Goal: Task Accomplishment & Management: Complete application form

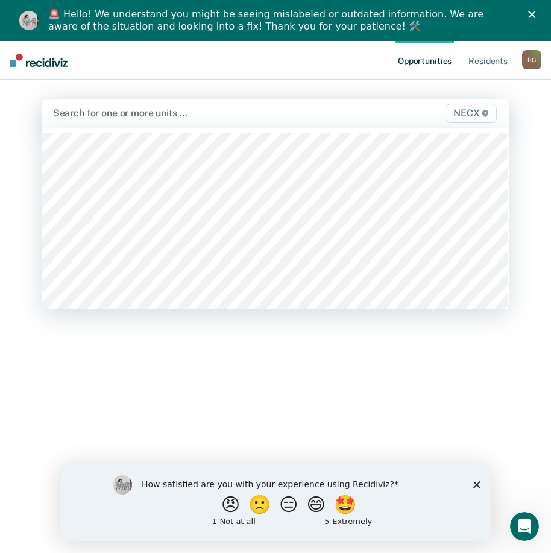
click at [118, 114] on div at bounding box center [208, 113] width 311 height 14
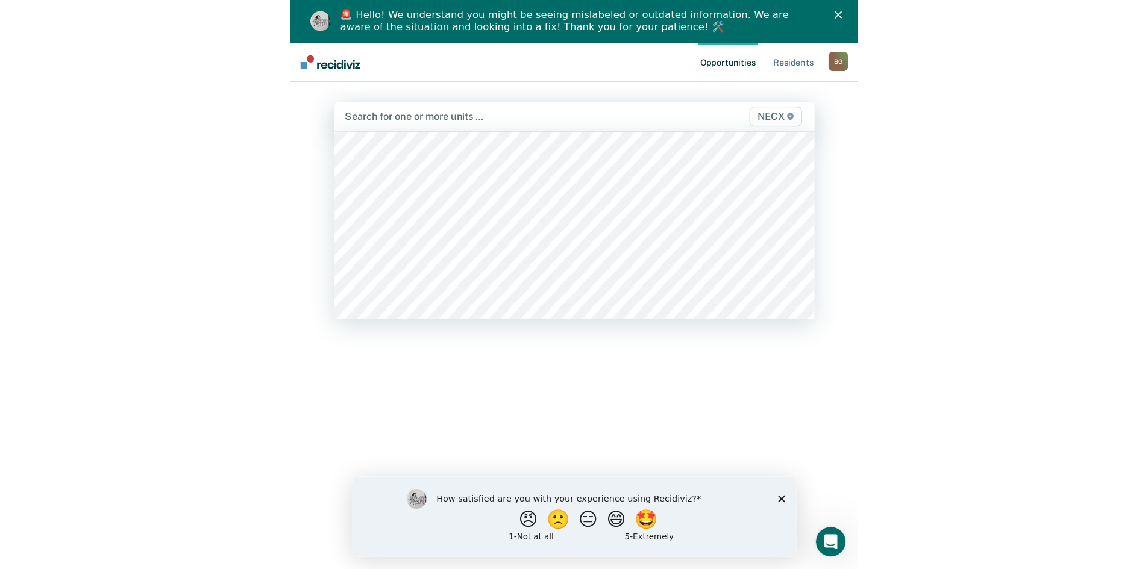
scroll to position [3977, 0]
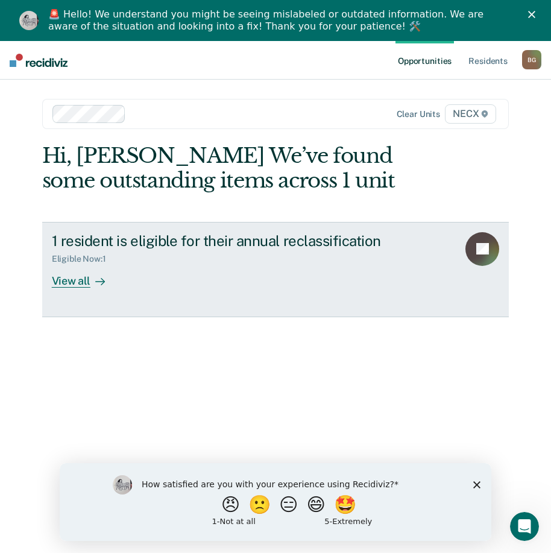
click at [250, 288] on link "1 resident is eligible for their annual reclassification Eligible Now : 1 View …" at bounding box center [275, 269] width 467 height 95
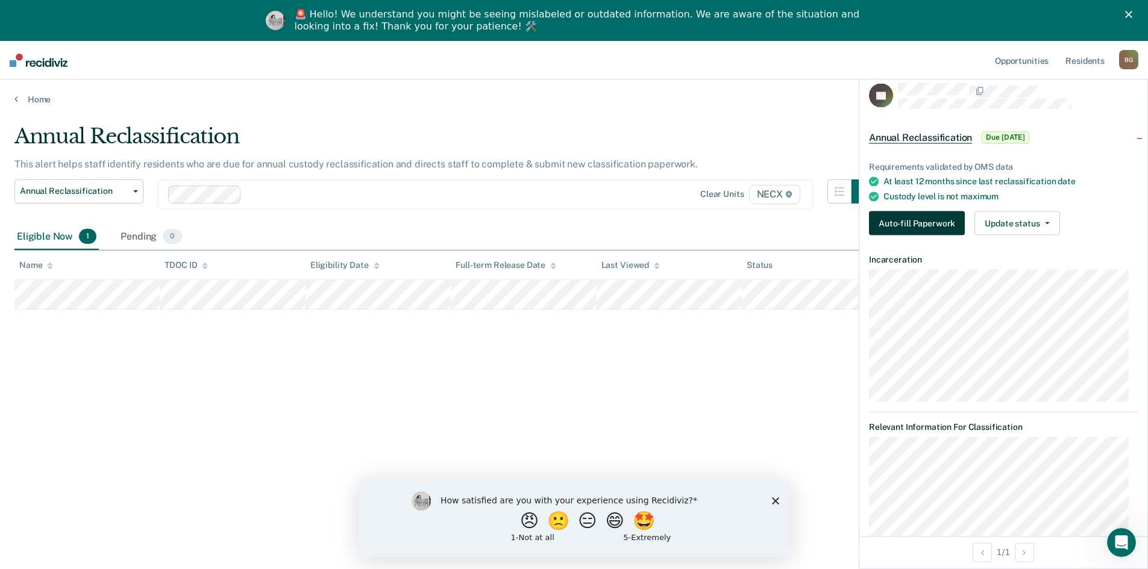
click at [559, 224] on button "Auto-fill Paperwork" at bounding box center [917, 223] width 96 height 24
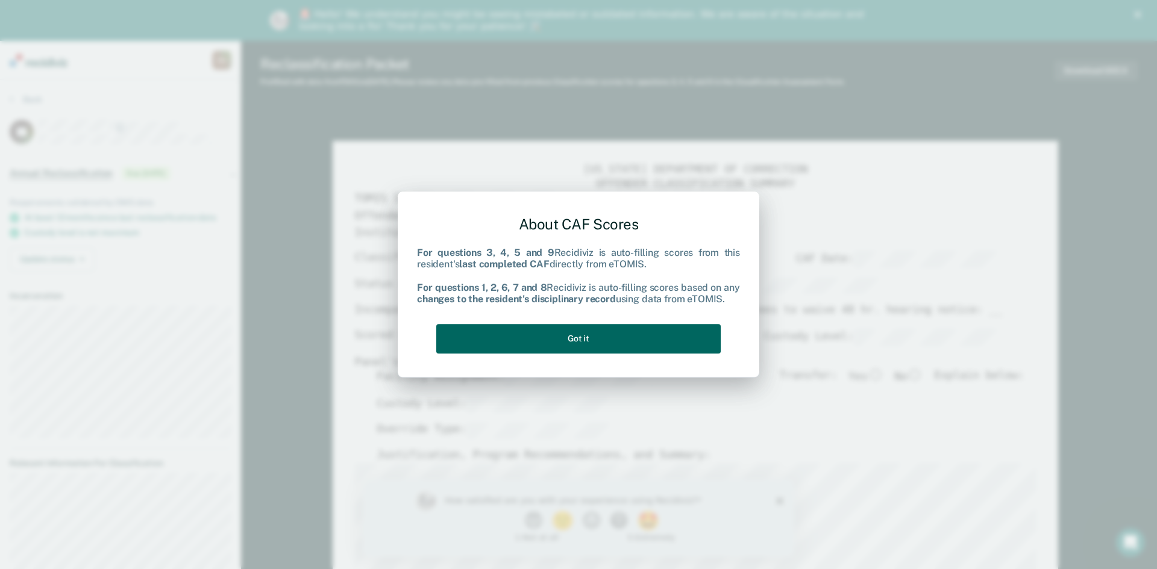
click at [559, 352] on button "Got it" at bounding box center [578, 339] width 284 height 30
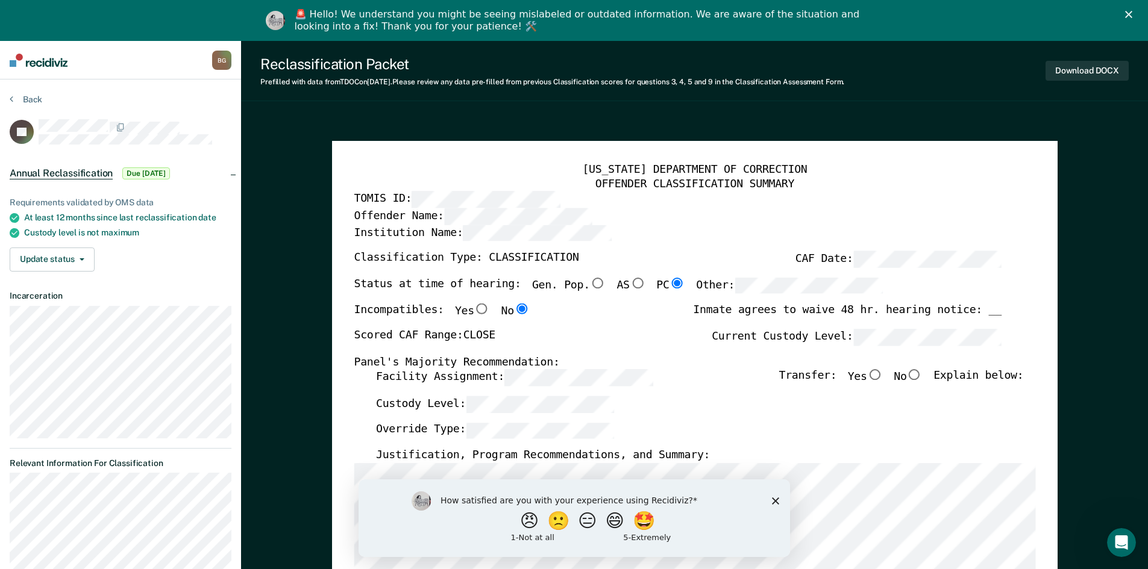
click at [559, 504] on div "How satisfied are you with your experience using Recidiviz? 😠 🙁 😑 😄 🤩 1 - Not a…" at bounding box center [573, 518] width 431 height 78
click at [559, 502] on icon "Close survey" at bounding box center [774, 500] width 7 height 7
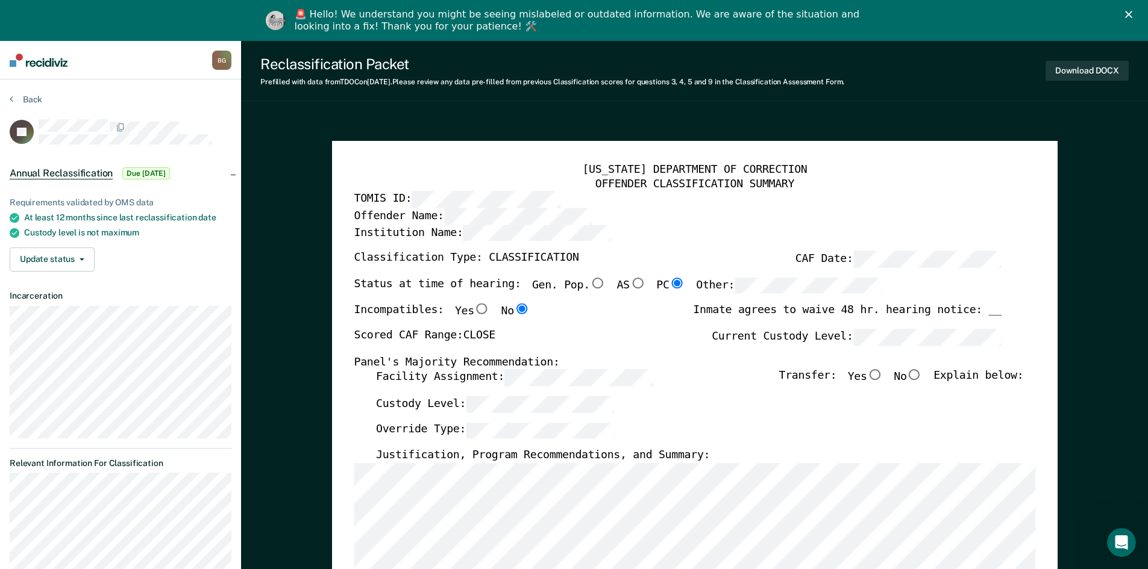
click at [559, 380] on input "No" at bounding box center [914, 375] width 16 height 11
type textarea "x"
radio input "true"
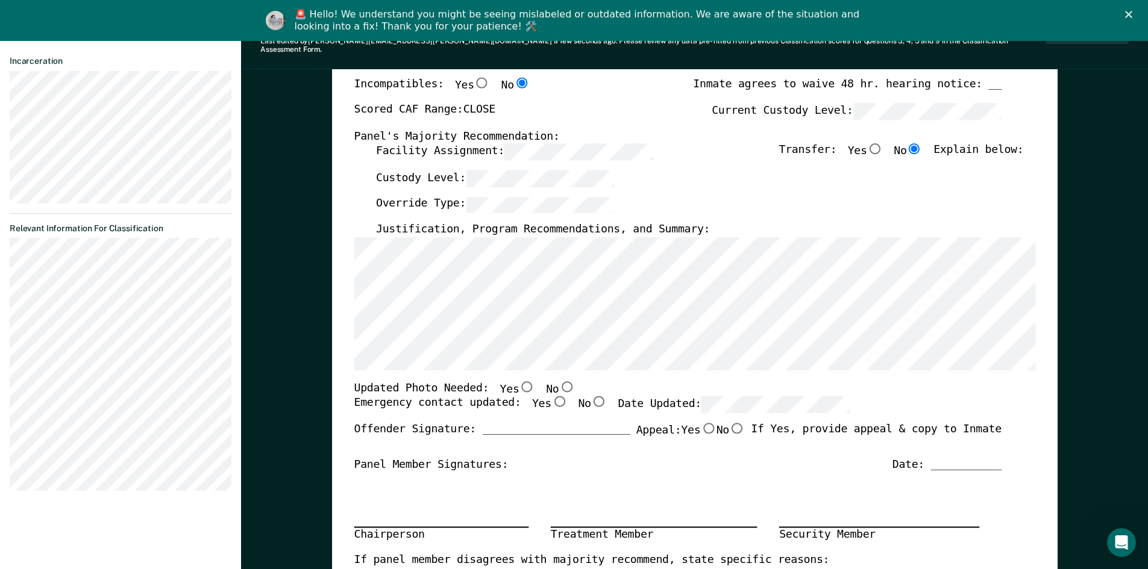
scroll to position [241, 0]
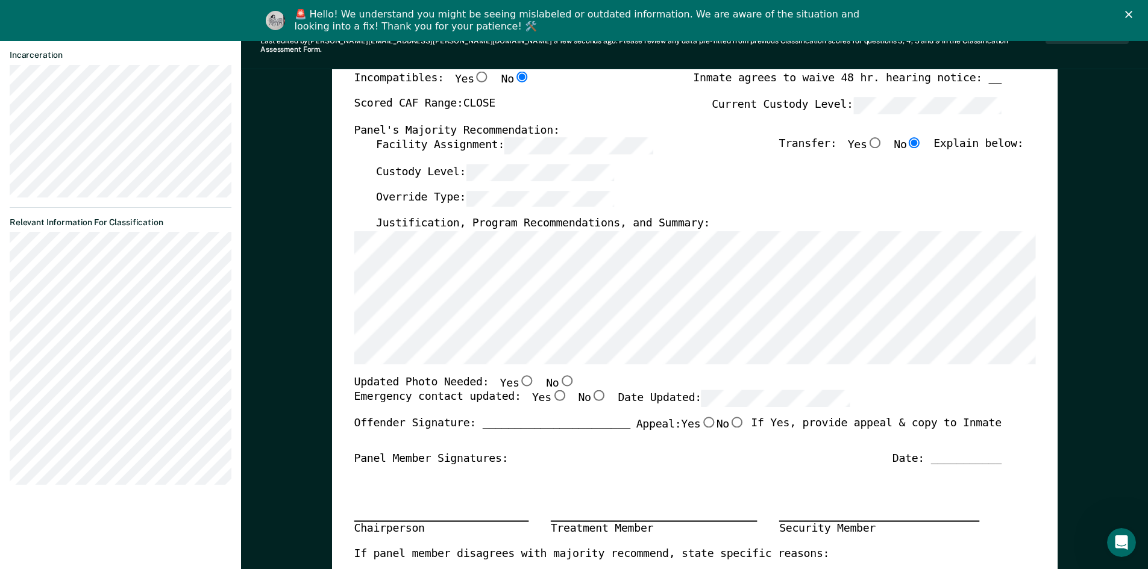
click at [559, 375] on input "No" at bounding box center [567, 380] width 16 height 11
type textarea "x"
radio input "true"
click at [551, 391] on input "Yes" at bounding box center [559, 395] width 16 height 11
type textarea "x"
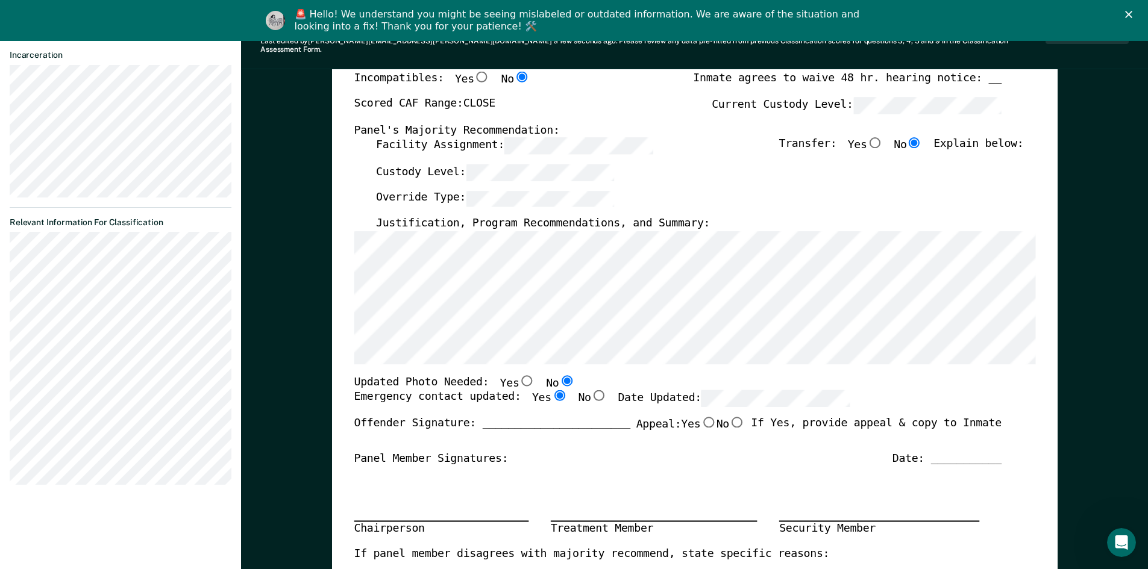
radio input "true"
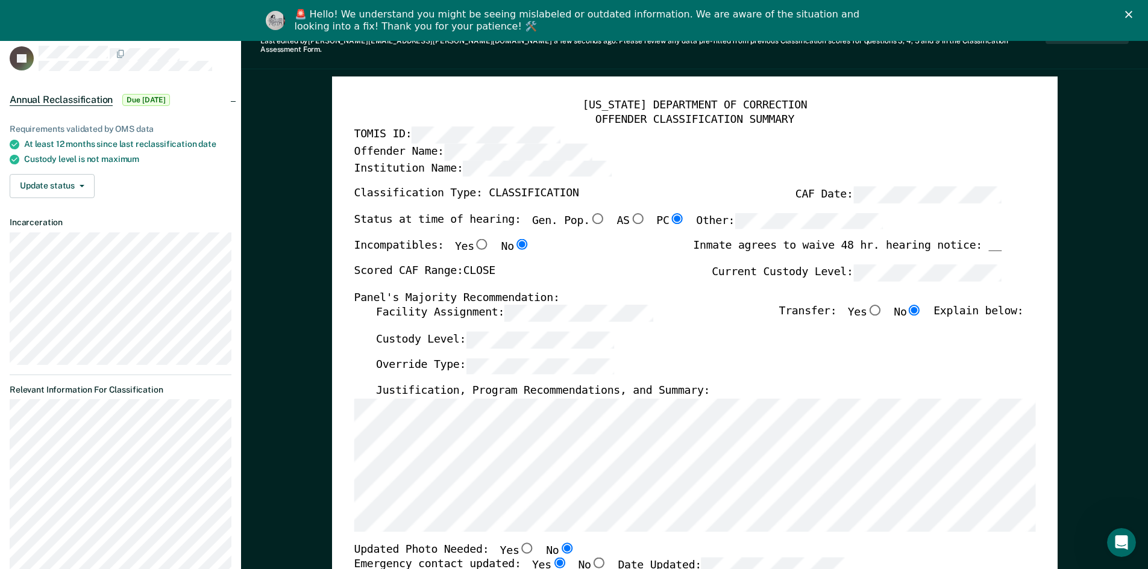
scroll to position [0, 0]
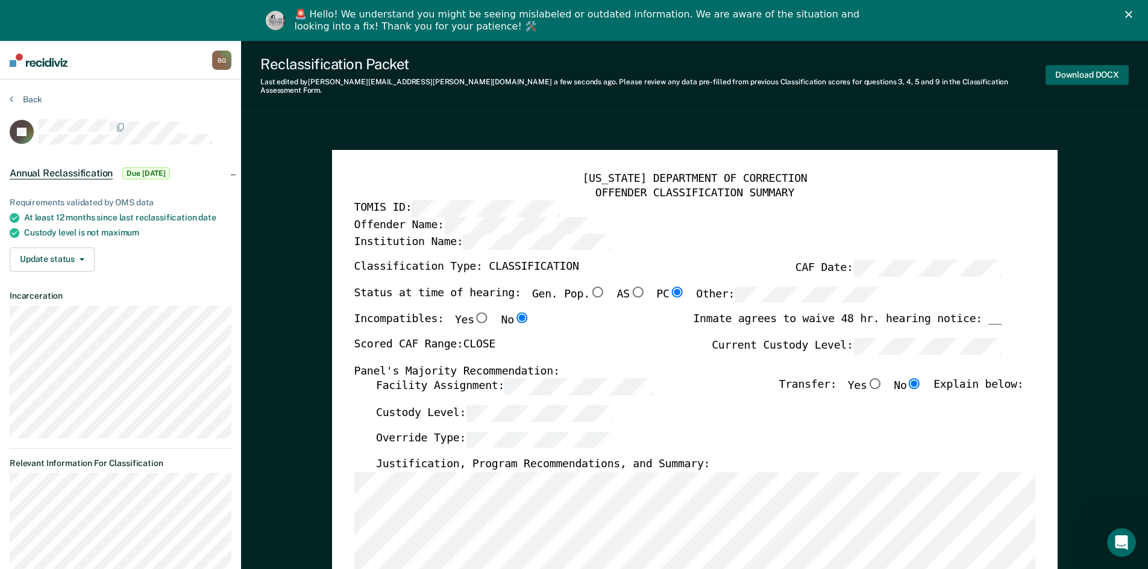
click at [559, 70] on button "Download DOCX" at bounding box center [1086, 75] width 83 height 20
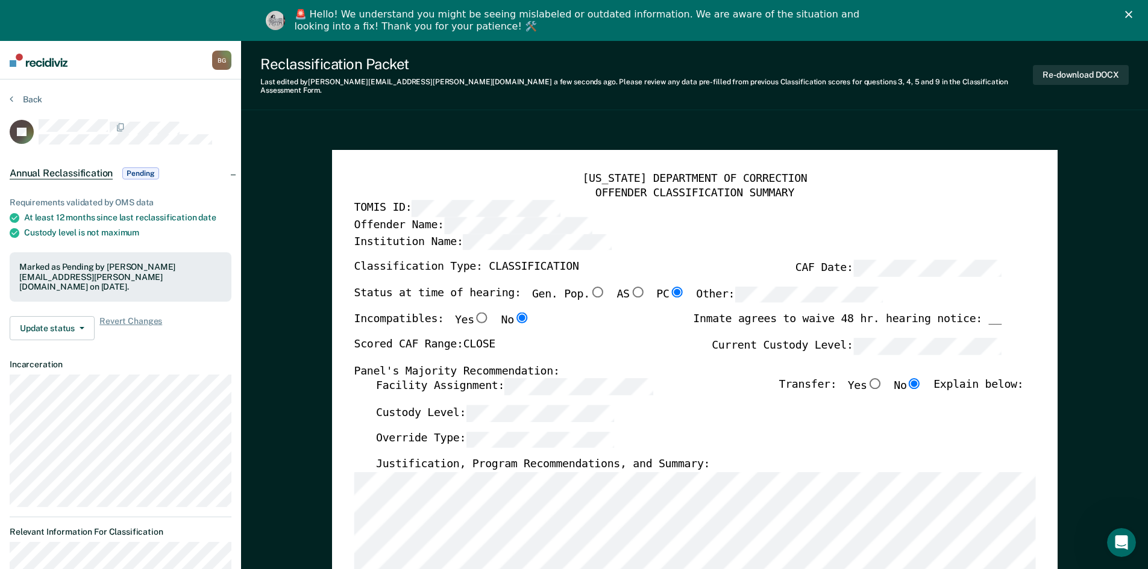
click at [26, 93] on section "Back JG Annual Reclassification Pending Requirements validated by OMS data At l…" at bounding box center [120, 450] width 241 height 740
click at [27, 99] on button "Back" at bounding box center [26, 99] width 33 height 11
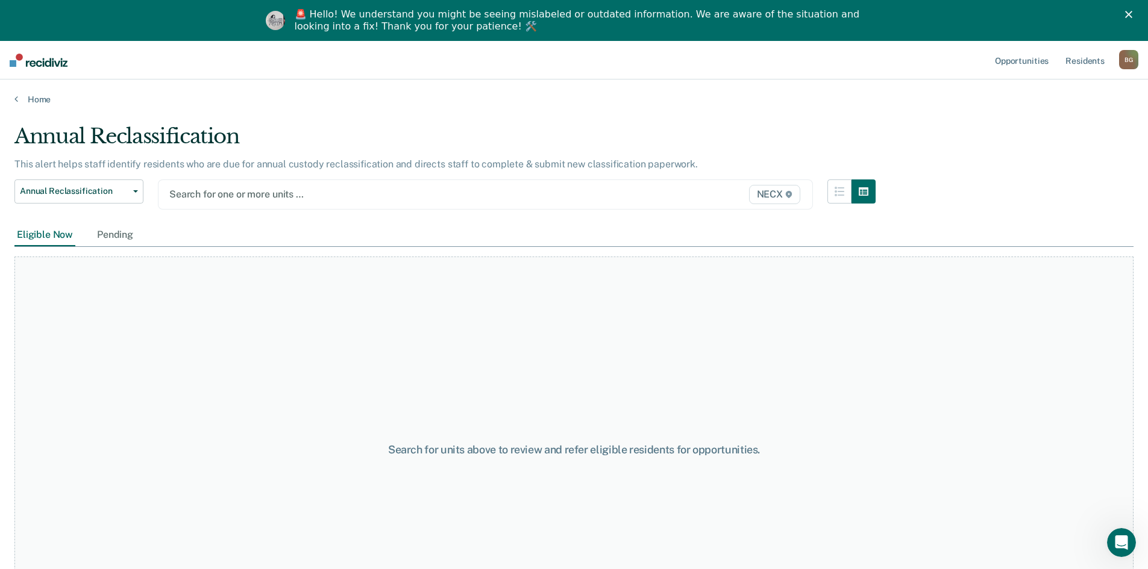
click at [268, 190] on div at bounding box center [390, 194] width 442 height 14
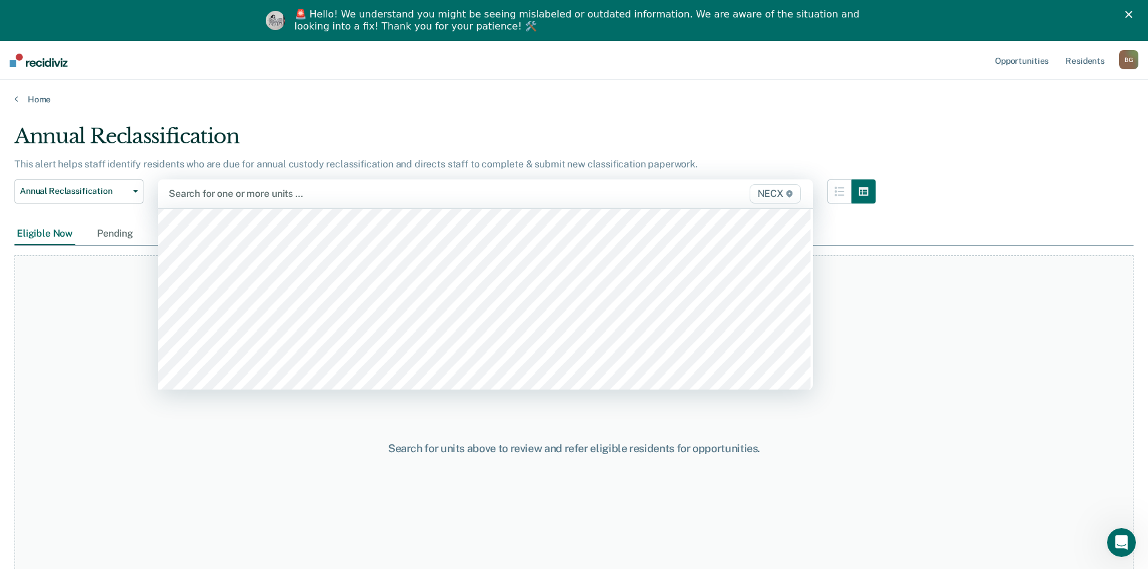
scroll to position [3977, 0]
click at [258, 190] on div at bounding box center [390, 194] width 442 height 14
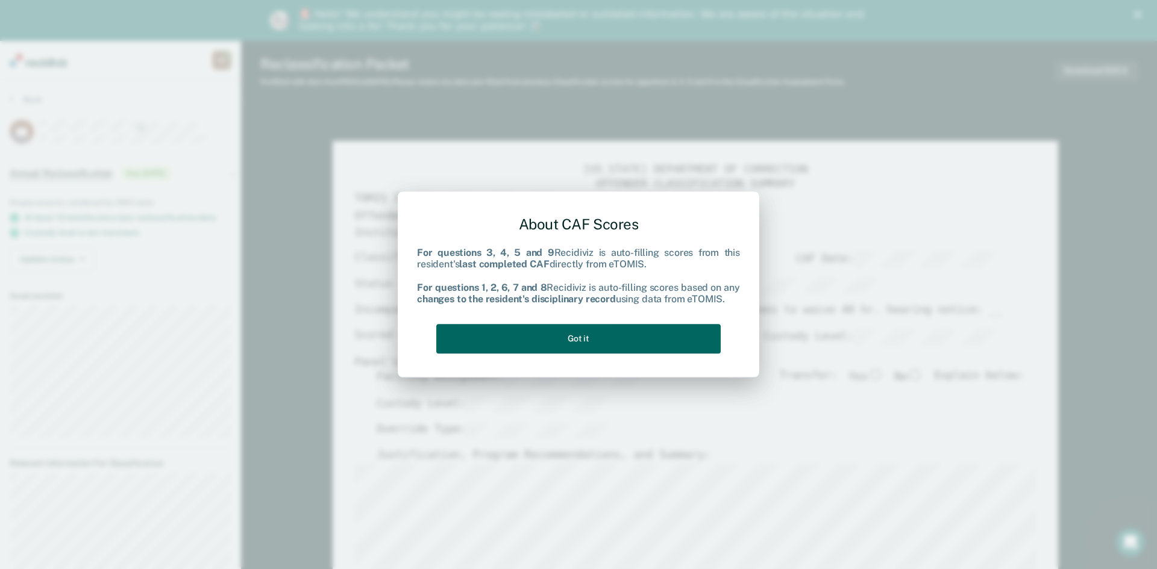
click at [559, 336] on button "Got it" at bounding box center [578, 339] width 284 height 30
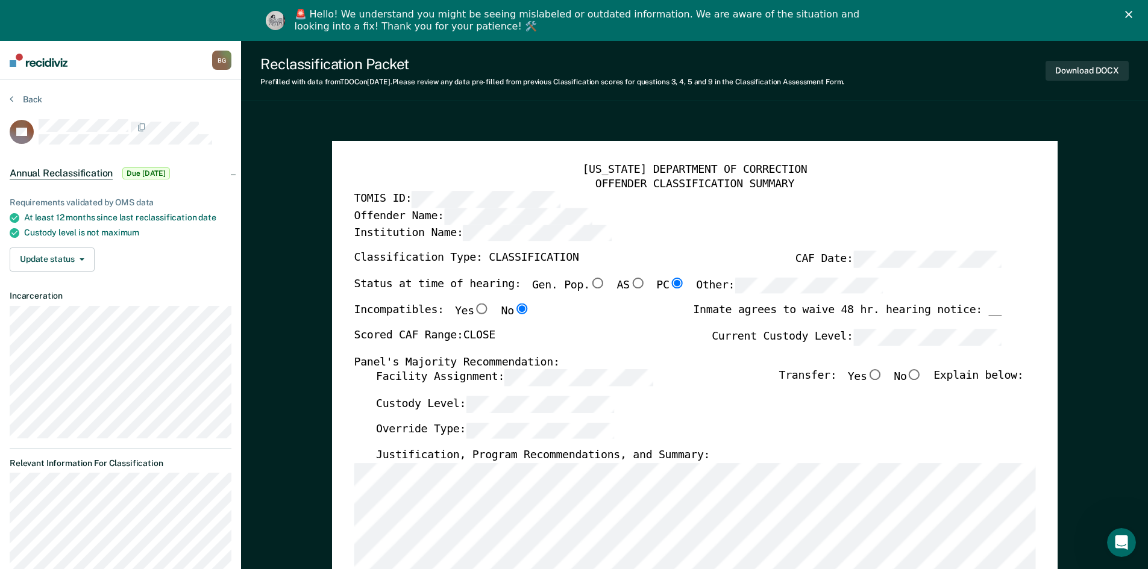
click at [559, 380] on input "No" at bounding box center [914, 375] width 16 height 11
type textarea "x"
radio input "true"
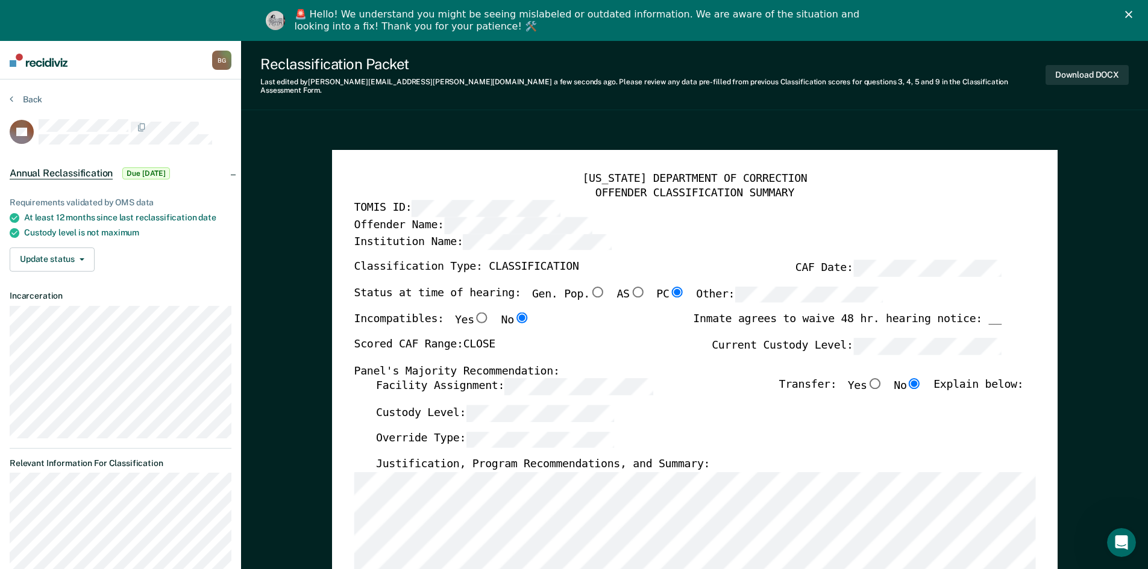
scroll to position [302, 0]
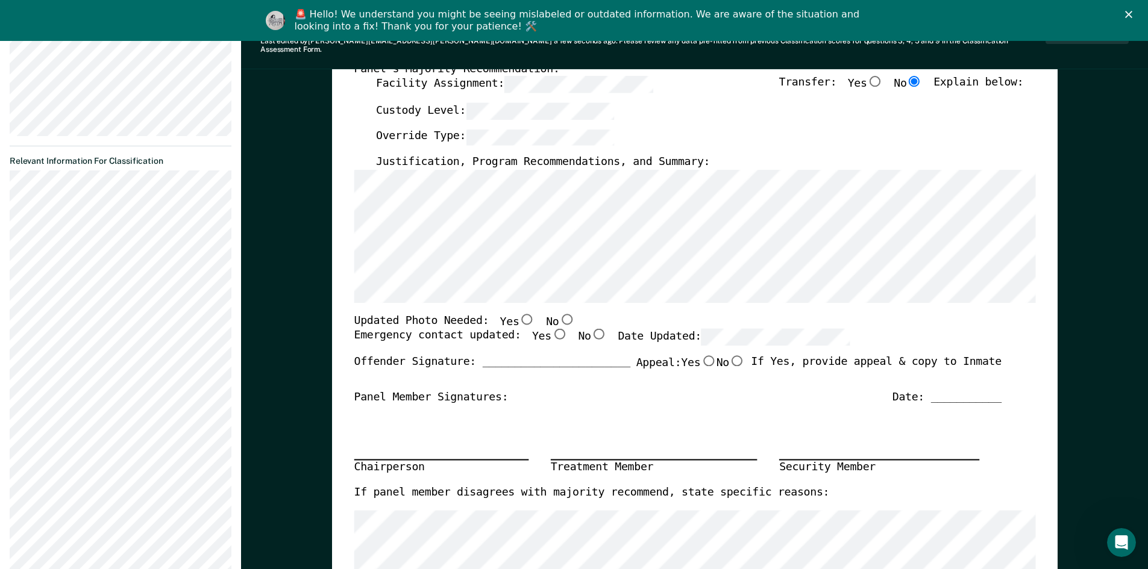
click at [559, 313] on input "No" at bounding box center [567, 318] width 16 height 11
type textarea "x"
radio input "true"
drag, startPoint x: 540, startPoint y: 326, endPoint x: 571, endPoint y: 328, distance: 30.2
click at [551, 329] on input "Yes" at bounding box center [559, 334] width 16 height 11
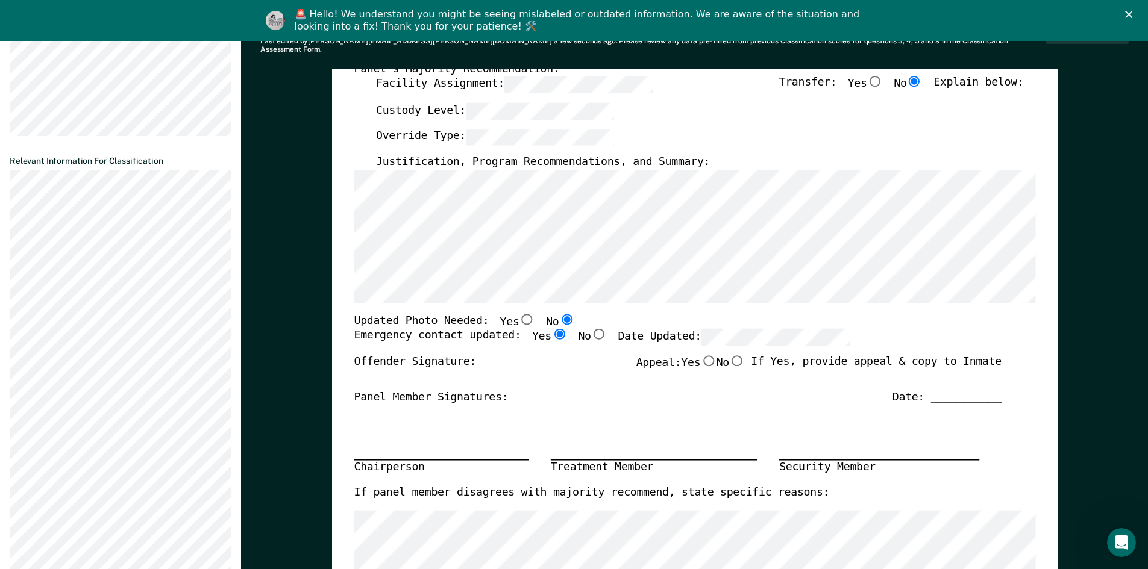
type textarea "x"
radio input "true"
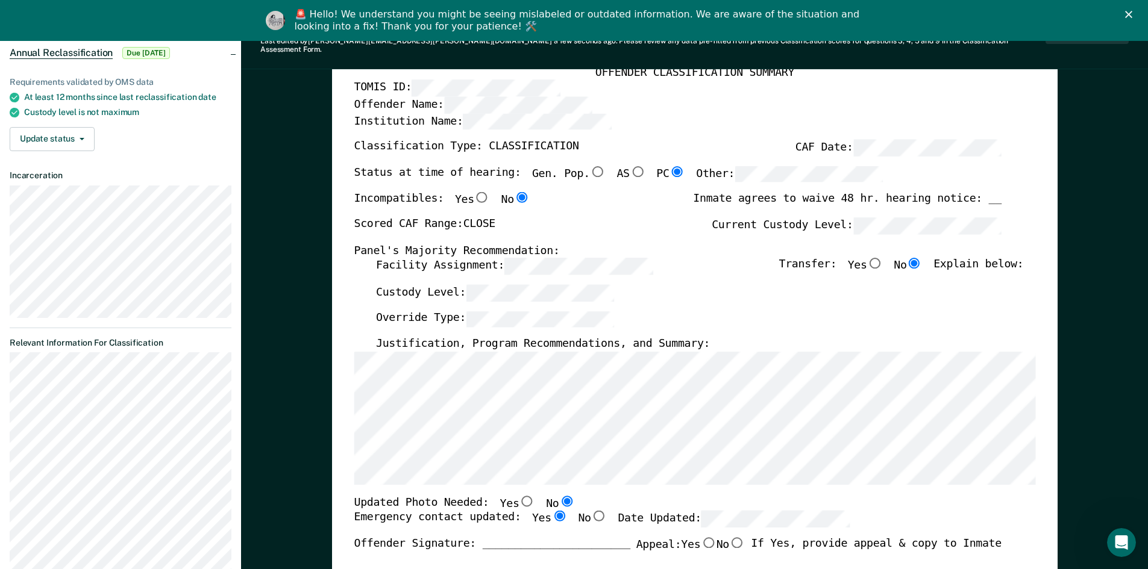
scroll to position [0, 0]
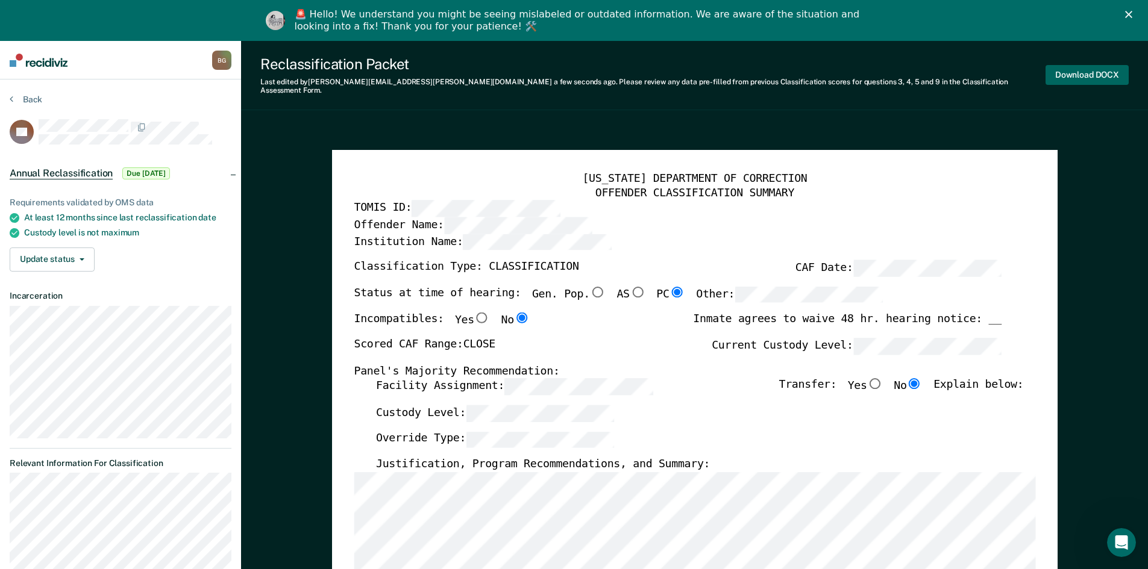
click at [559, 75] on button "Download DOCX" at bounding box center [1086, 75] width 83 height 20
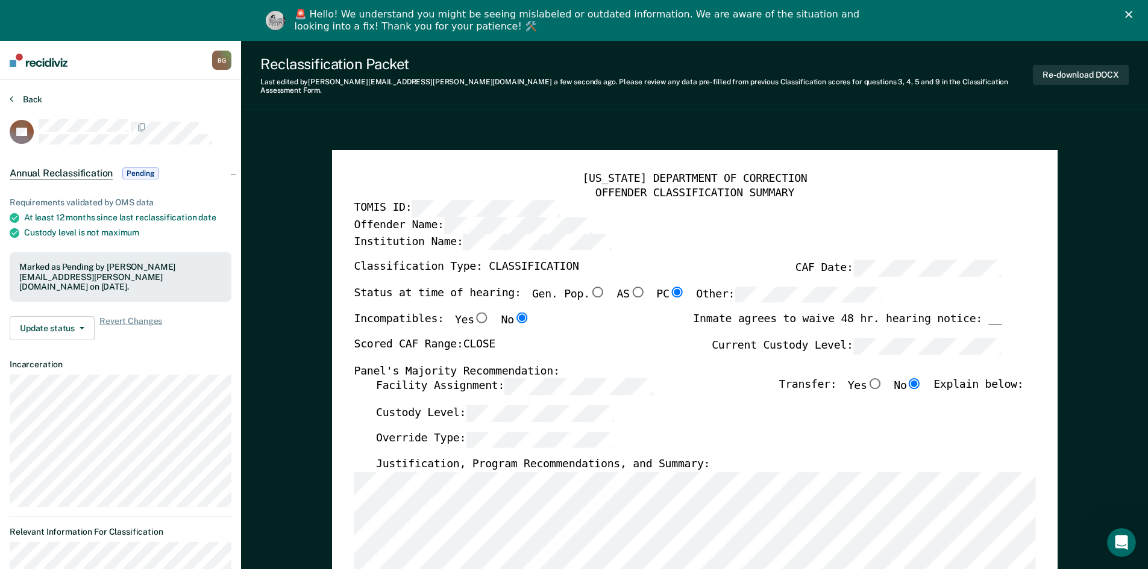
click at [17, 98] on button "Back" at bounding box center [26, 99] width 33 height 11
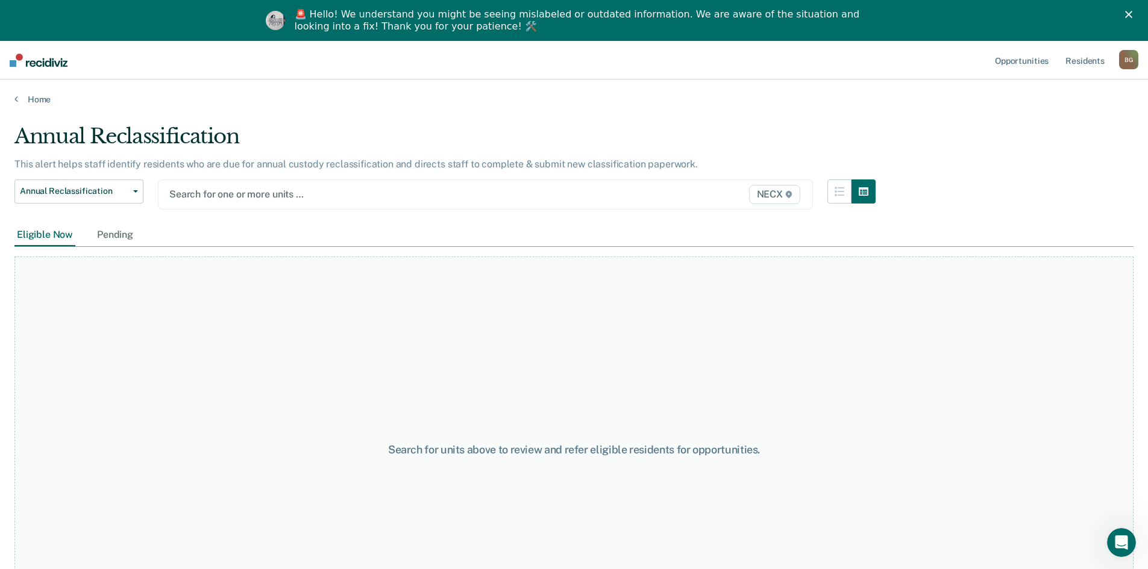
click at [247, 199] on div at bounding box center [390, 194] width 442 height 14
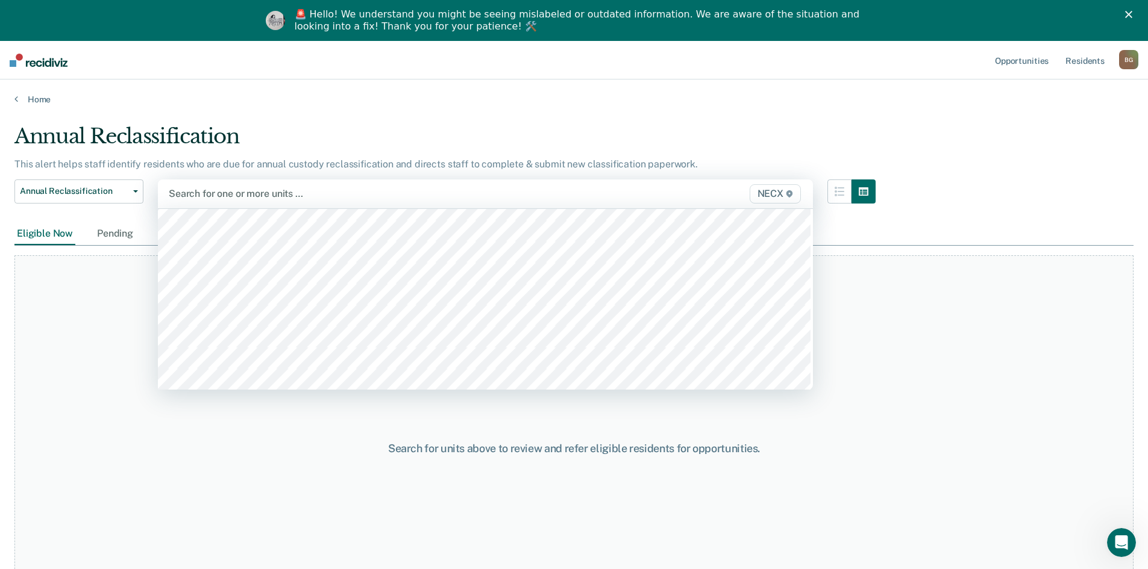
scroll to position [4037, 0]
click at [271, 198] on div at bounding box center [390, 194] width 442 height 14
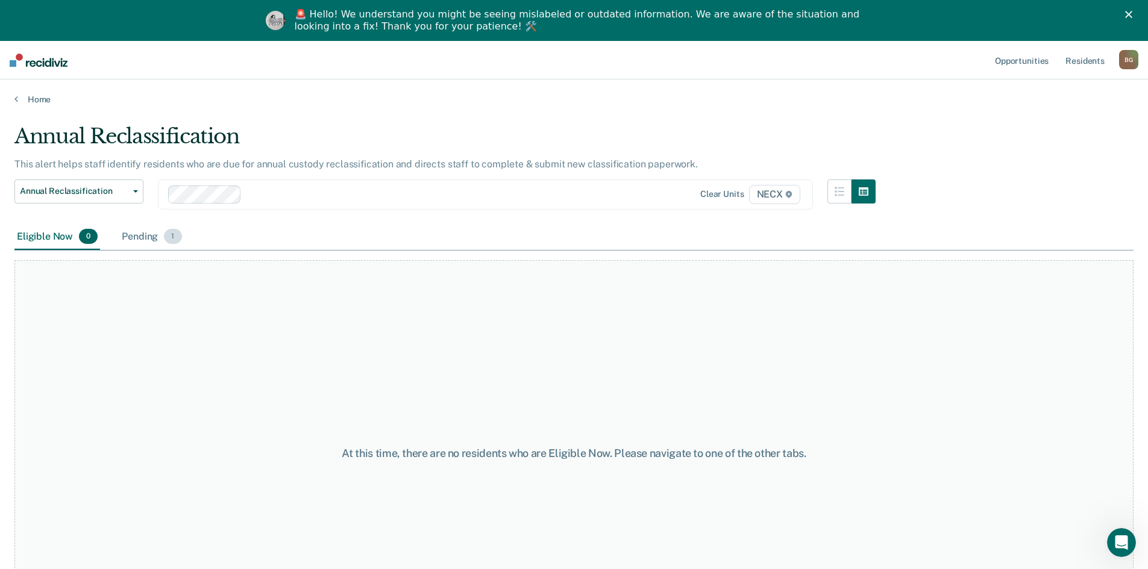
click at [152, 242] on div "Pending 1" at bounding box center [151, 237] width 64 height 27
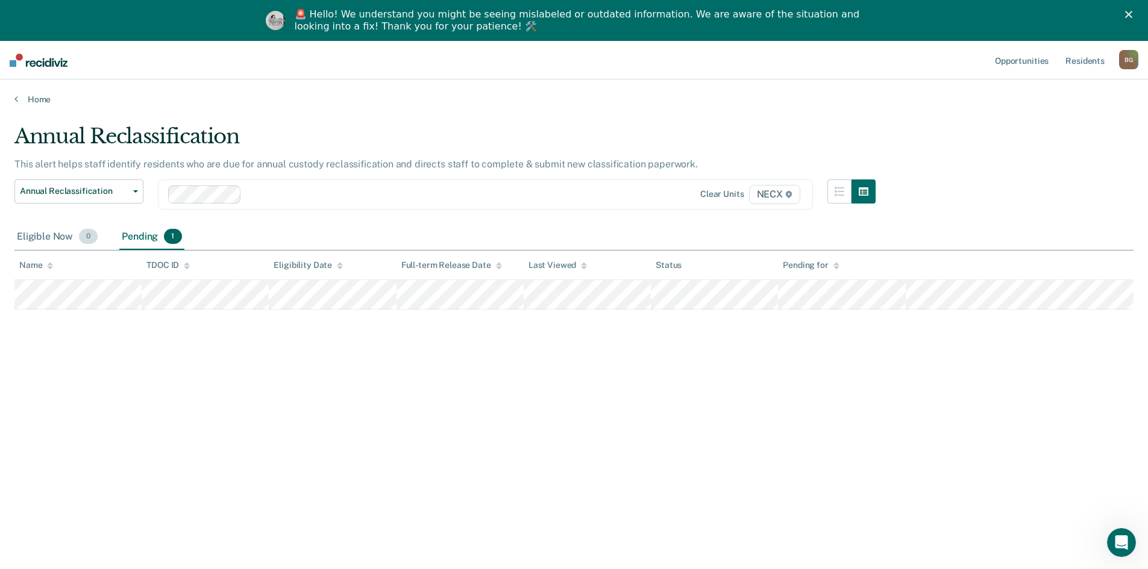
click at [60, 238] on div "Eligible Now 0" at bounding box center [57, 237] width 86 height 27
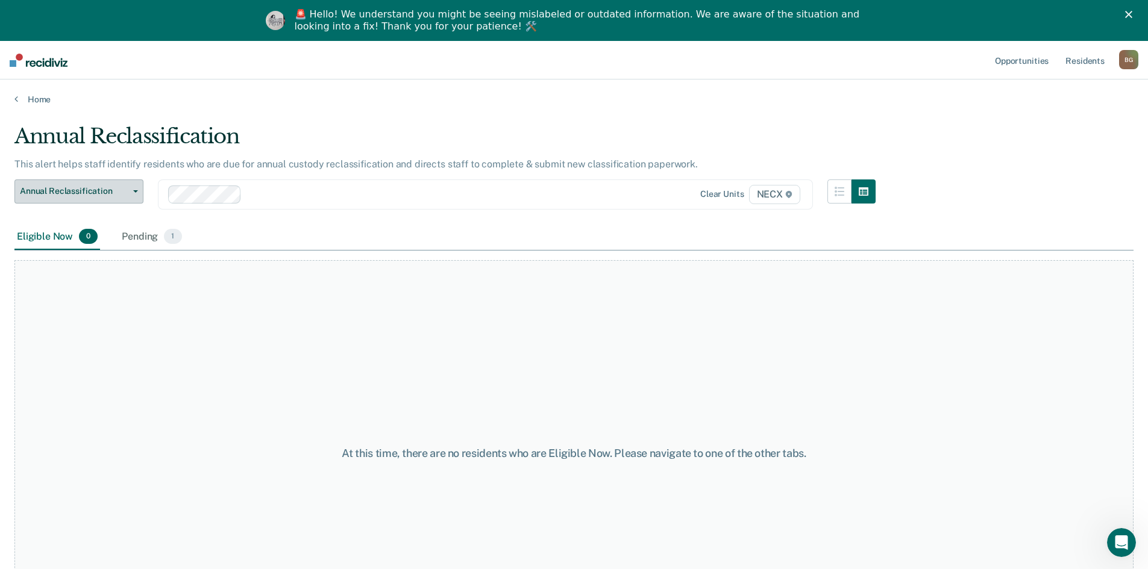
click at [105, 189] on span "Annual Reclassification" at bounding box center [74, 191] width 108 height 10
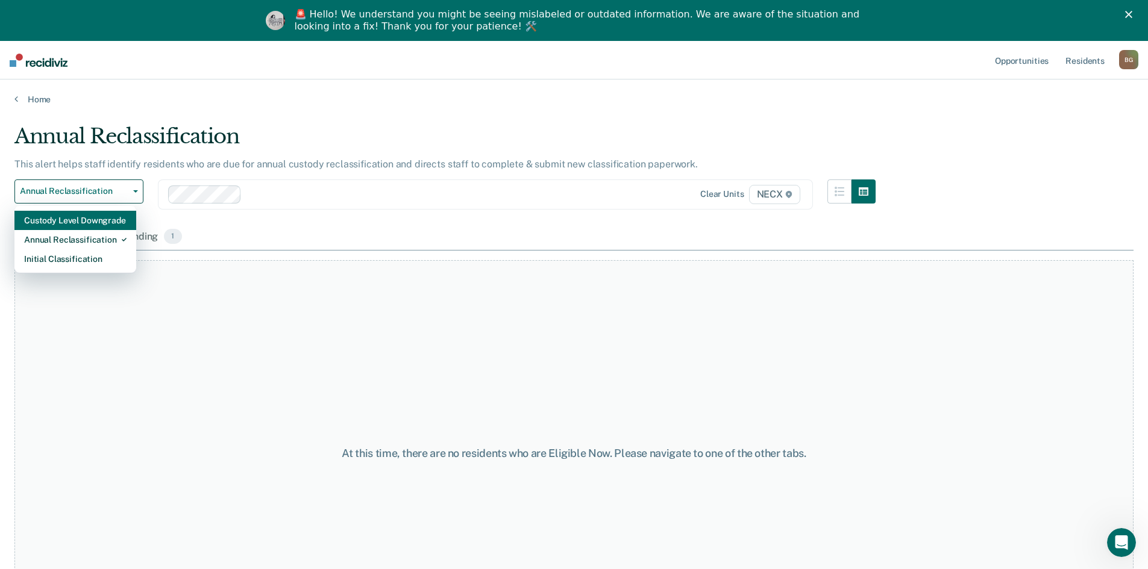
click at [91, 222] on div "Custody Level Downgrade" at bounding box center [75, 220] width 102 height 19
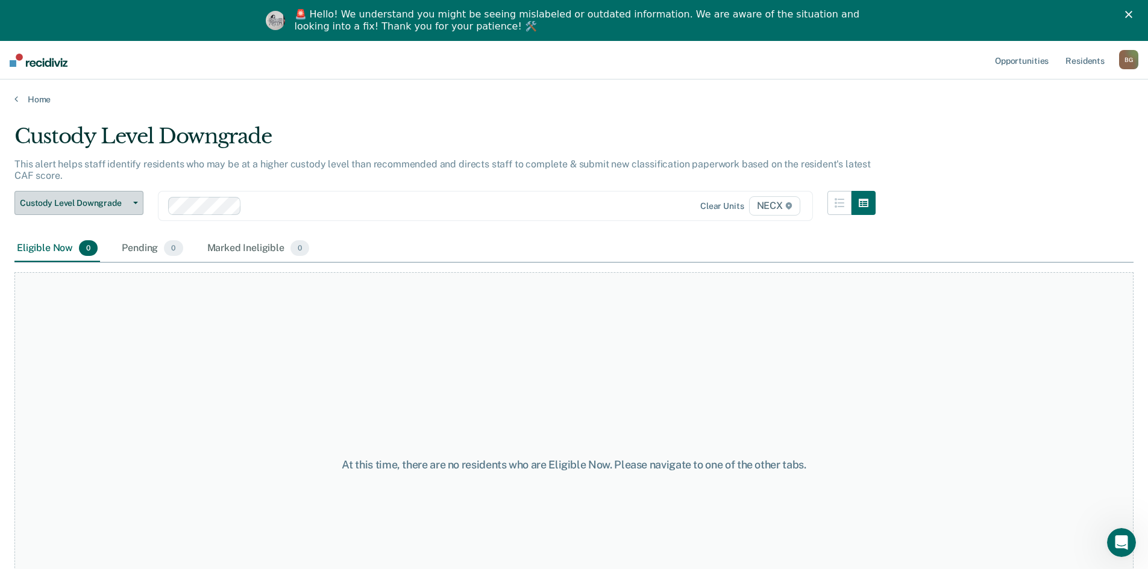
click at [101, 196] on button "Custody Level Downgrade" at bounding box center [78, 203] width 129 height 24
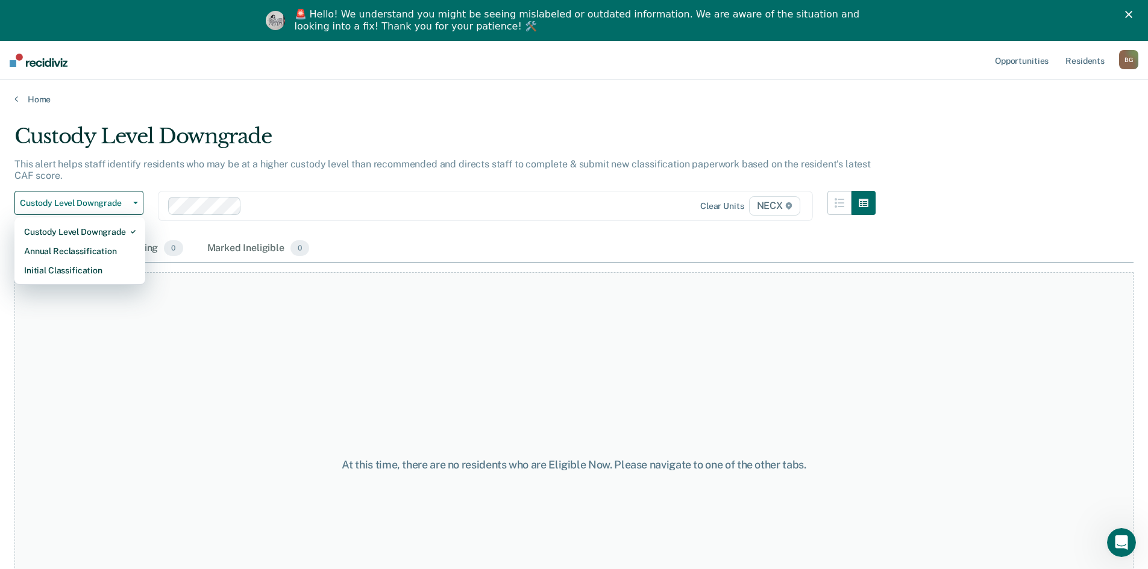
click at [290, 208] on div at bounding box center [428, 206] width 365 height 14
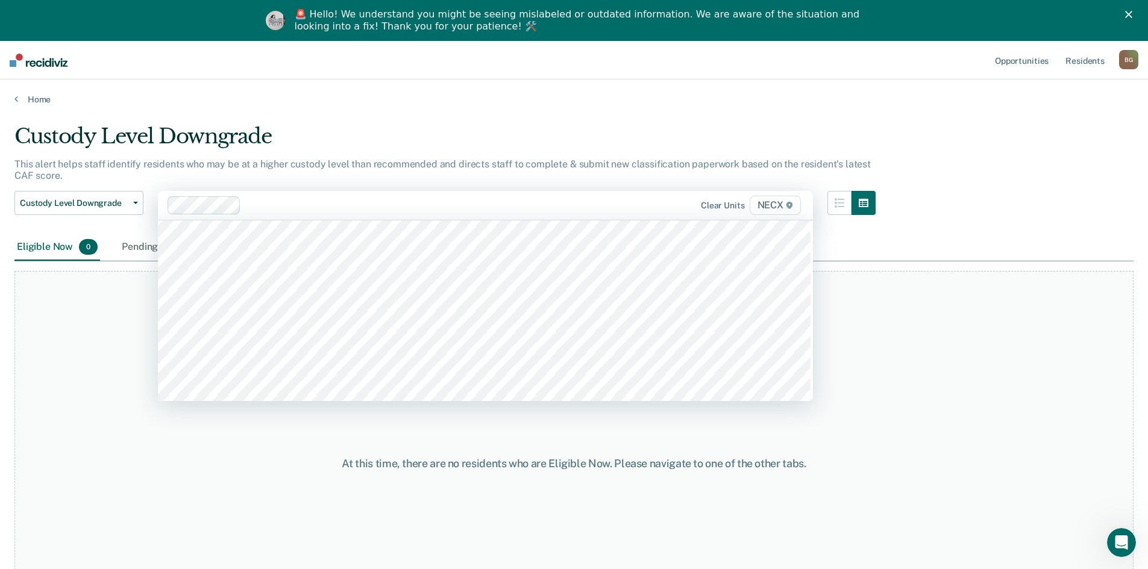
scroll to position [3977, 0]
click at [533, 205] on div at bounding box center [467, 205] width 287 height 14
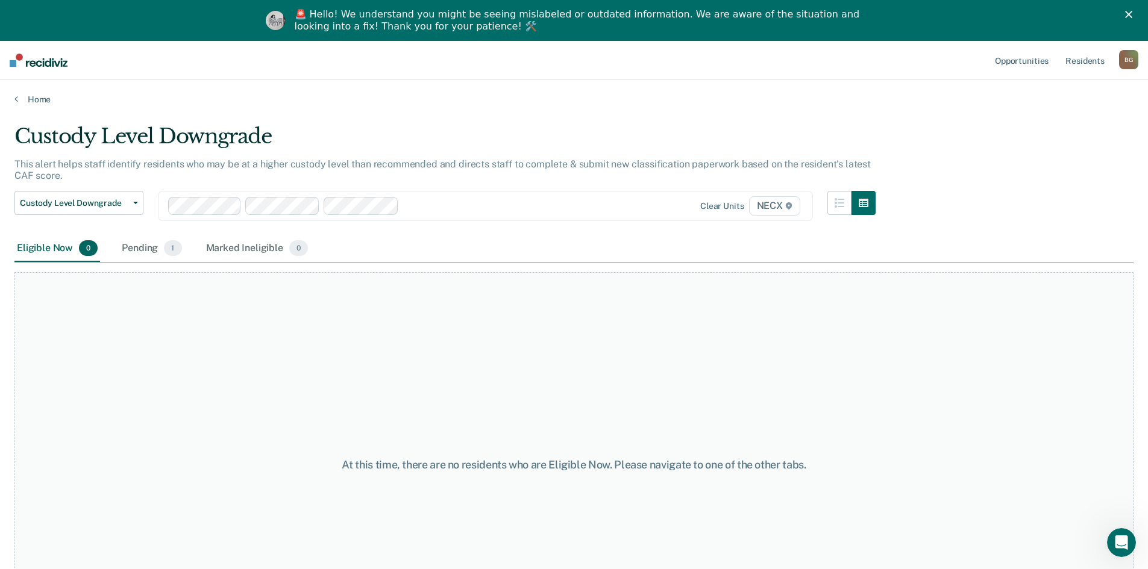
click at [475, 211] on div at bounding box center [507, 206] width 207 height 14
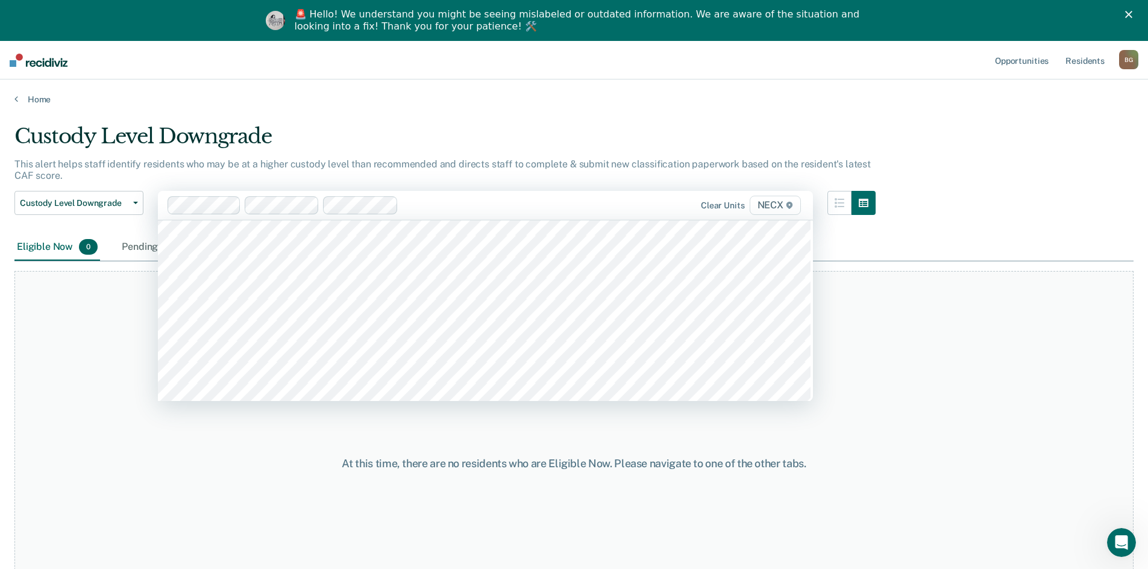
scroll to position [3977, 0]
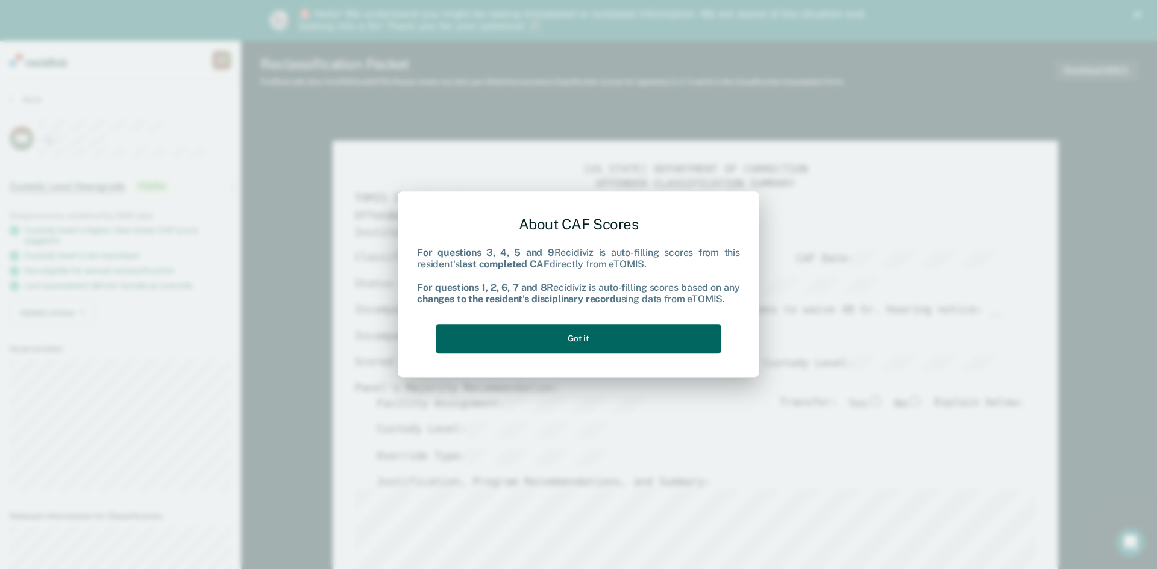
click at [559, 336] on button "Got it" at bounding box center [578, 339] width 284 height 30
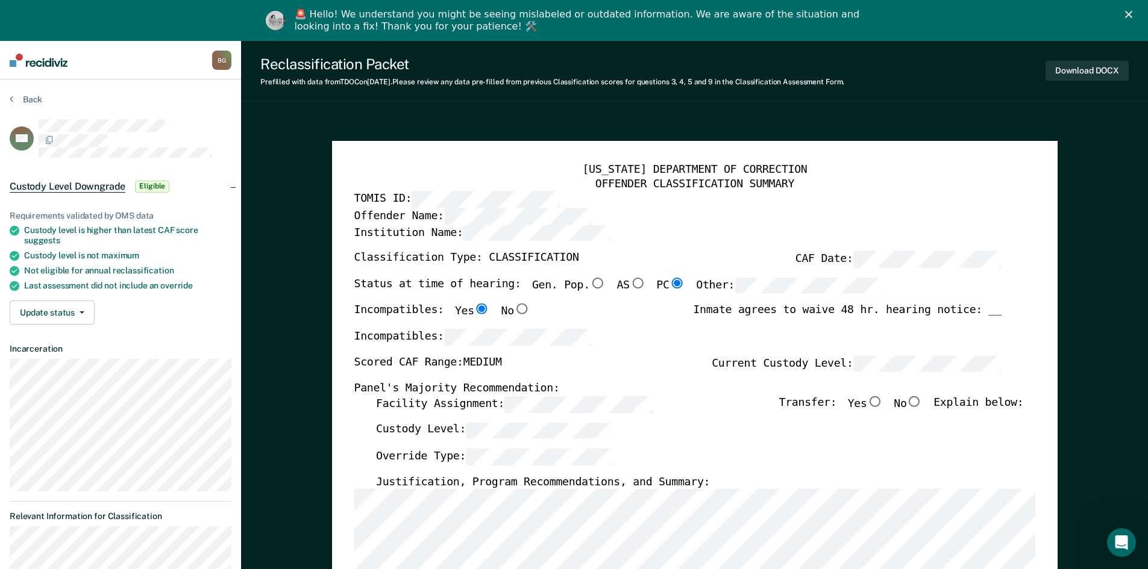
click at [559, 403] on input "No" at bounding box center [914, 401] width 16 height 11
type textarea "x"
radio input "true"
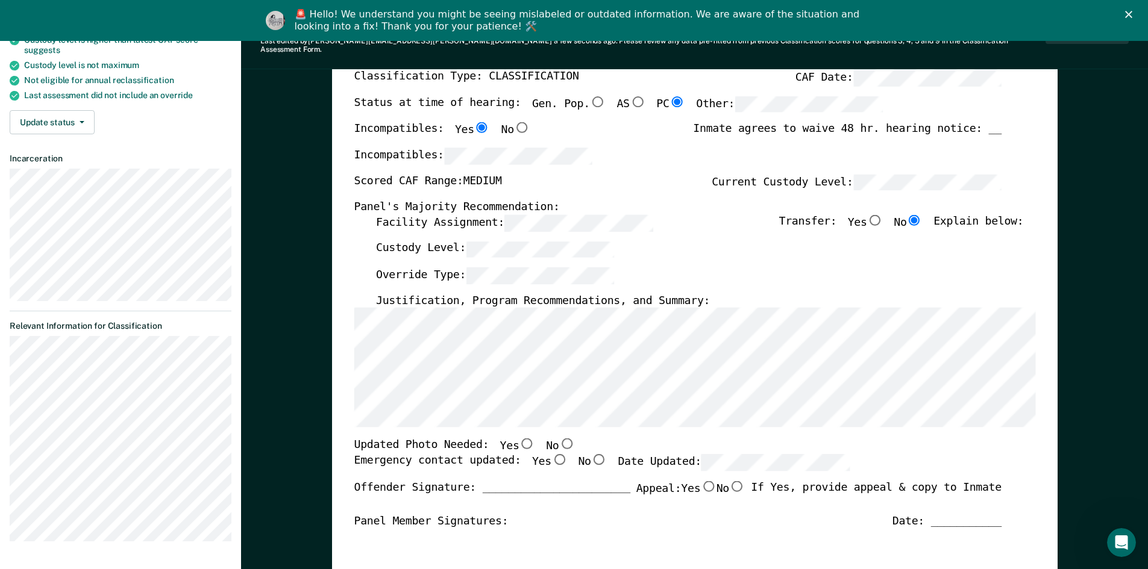
scroll to position [301, 0]
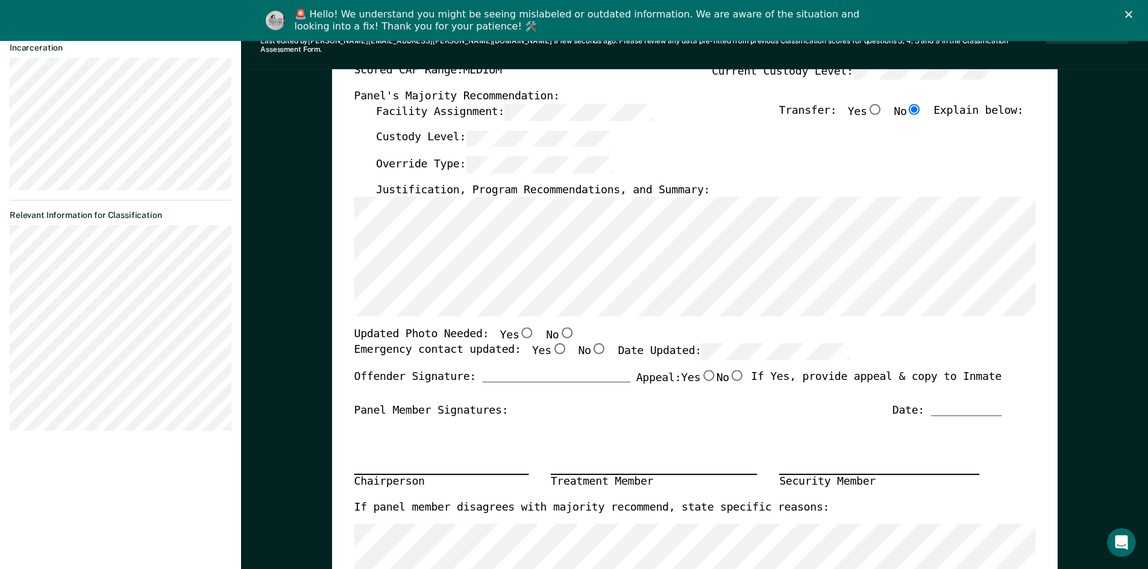
click at [559, 328] on input "No" at bounding box center [567, 333] width 16 height 11
type textarea "x"
radio input "true"
click at [551, 344] on input "Yes" at bounding box center [559, 348] width 16 height 11
type textarea "x"
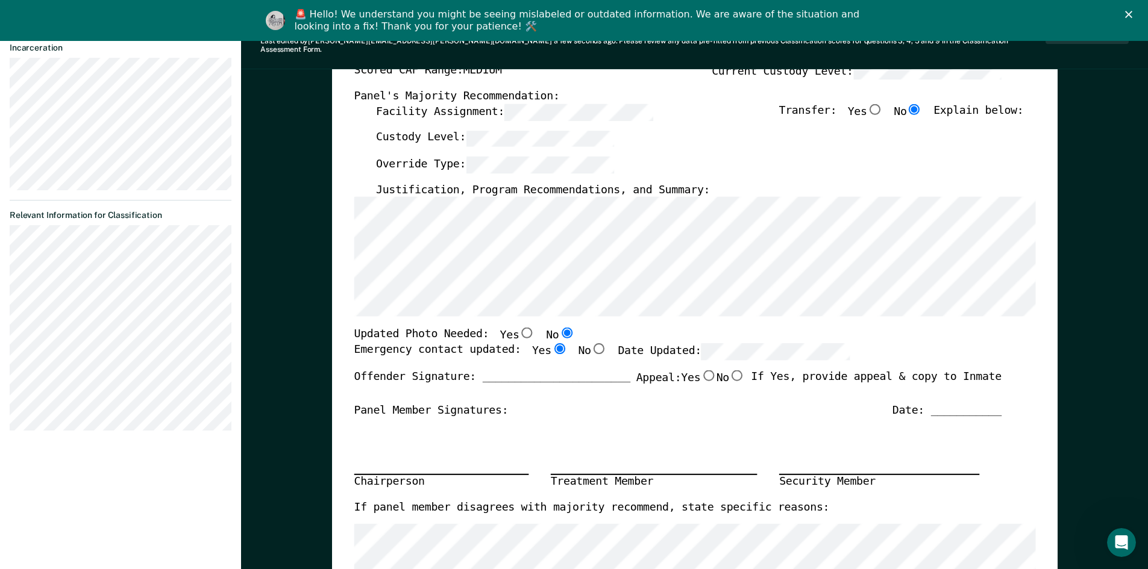
radio input "true"
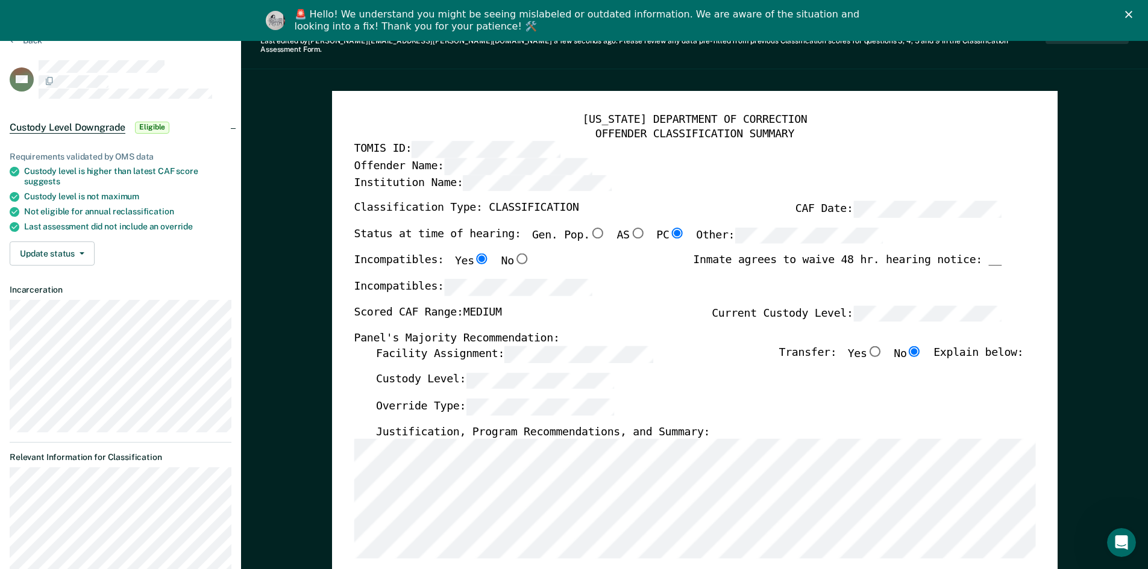
scroll to position [0, 0]
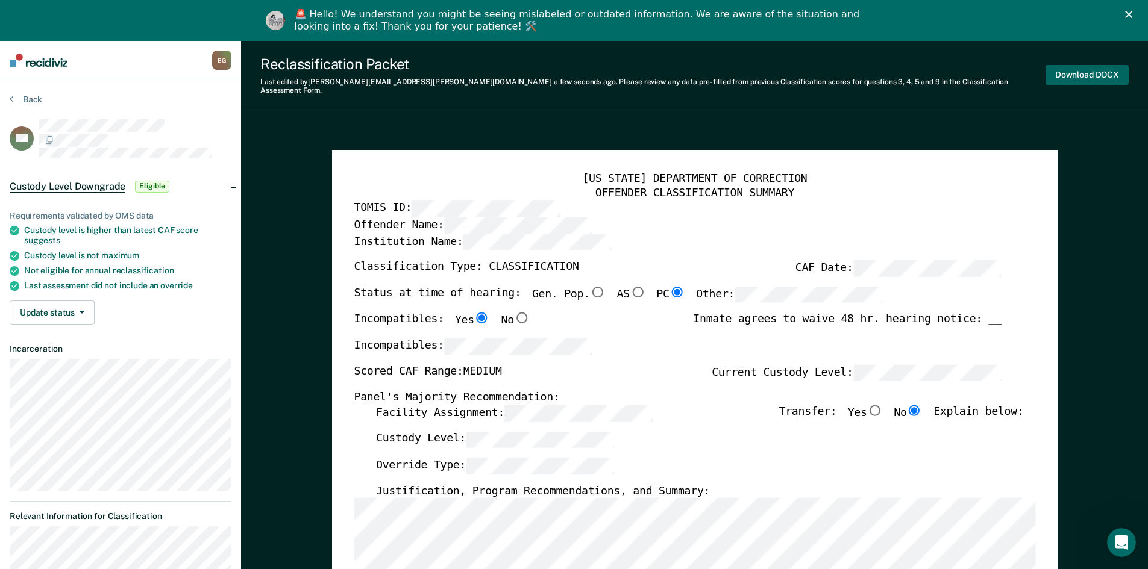
click at [559, 73] on button "Download DOCX" at bounding box center [1086, 75] width 83 height 20
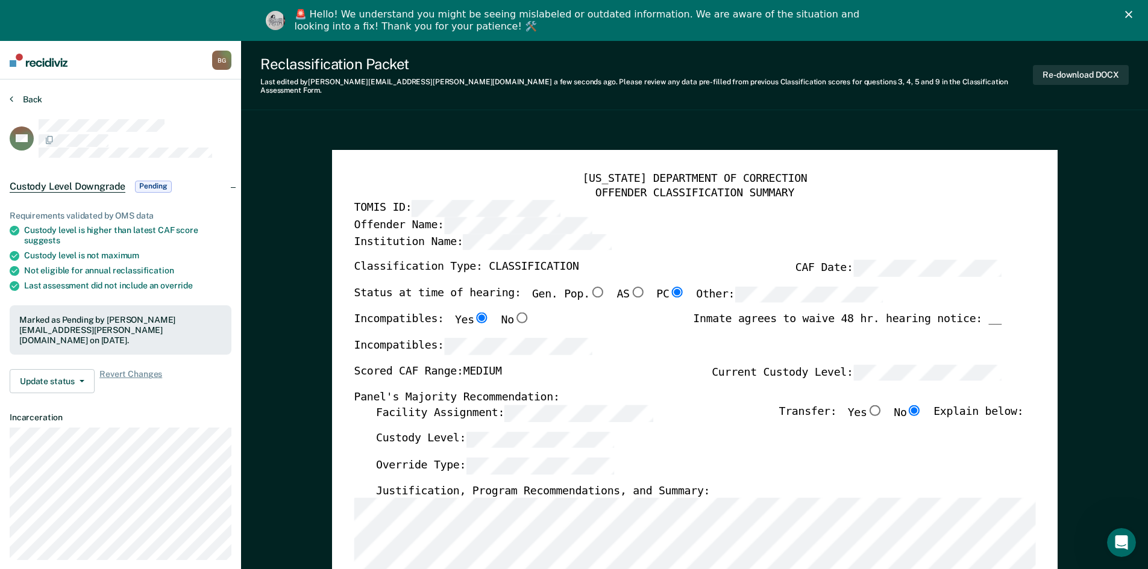
click at [23, 101] on button "Back" at bounding box center [26, 99] width 33 height 11
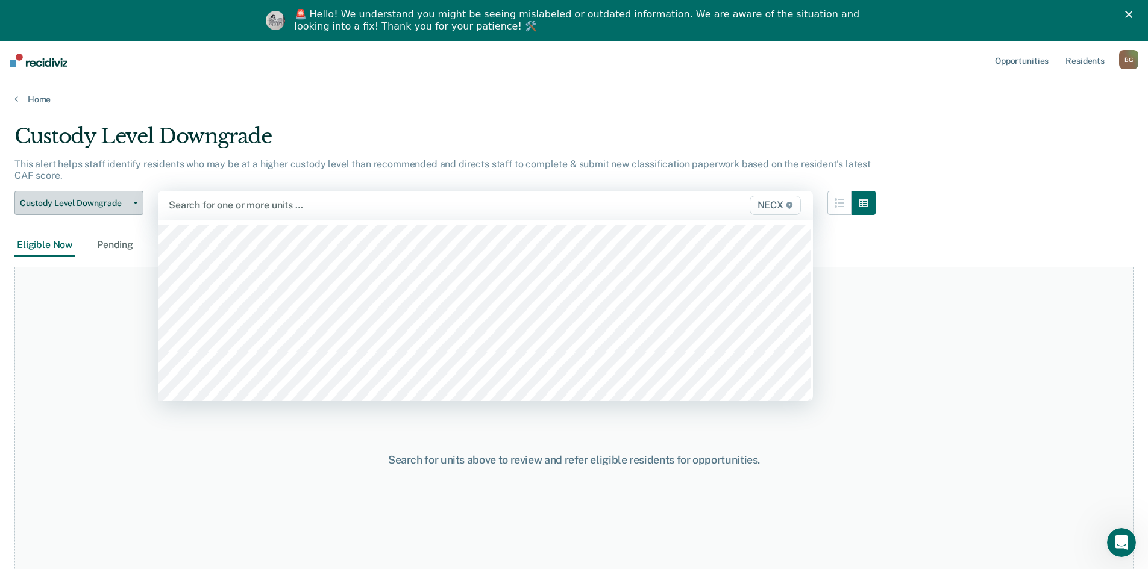
click at [112, 209] on button "Custody Level Downgrade" at bounding box center [78, 203] width 129 height 24
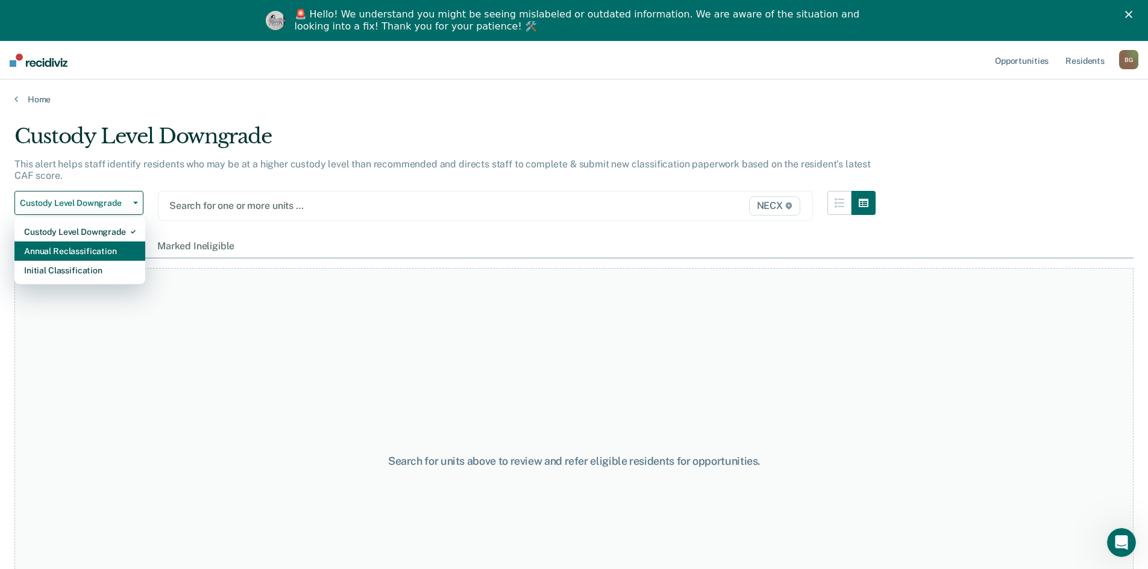
click at [95, 246] on div "Annual Reclassification" at bounding box center [79, 251] width 111 height 19
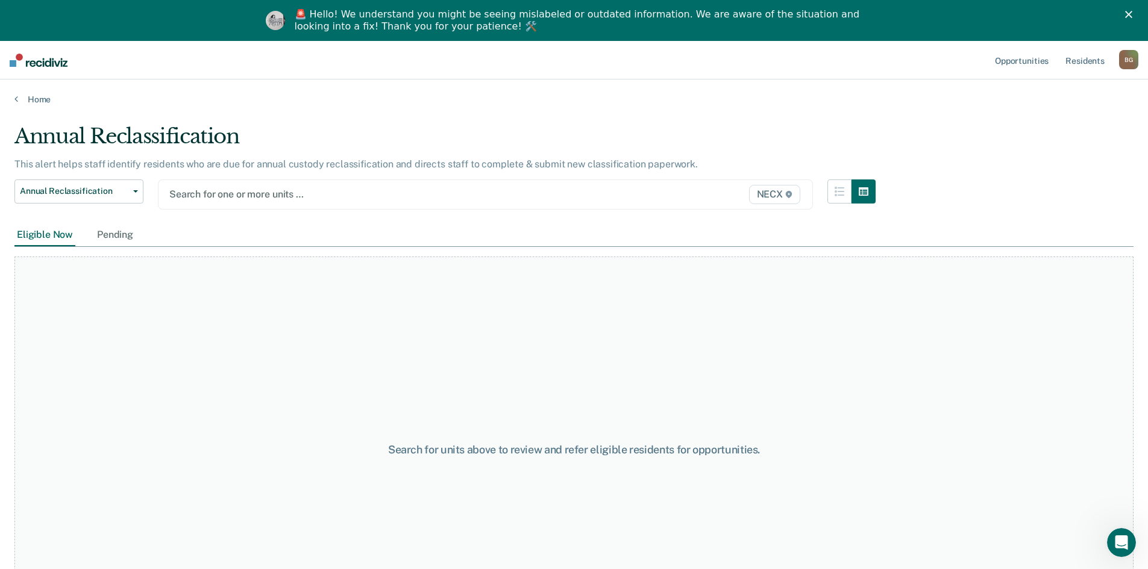
click at [460, 196] on div at bounding box center [390, 194] width 442 height 14
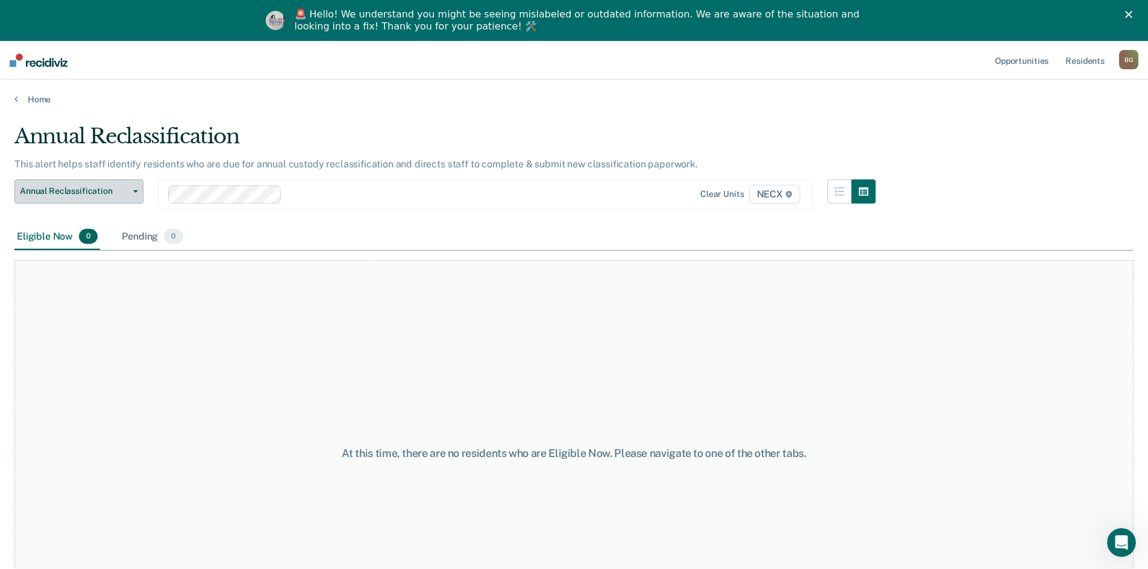
drag, startPoint x: 93, startPoint y: 191, endPoint x: 91, endPoint y: 203, distance: 12.2
click at [92, 192] on span "Annual Reclassification" at bounding box center [74, 191] width 108 height 10
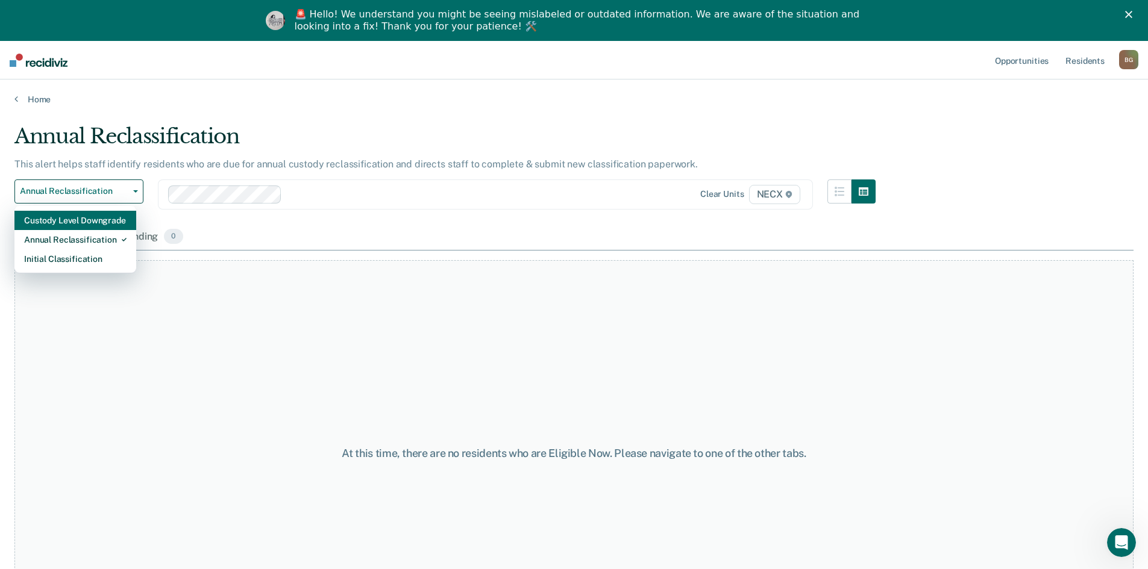
click at [96, 222] on div "Custody Level Downgrade" at bounding box center [75, 220] width 102 height 19
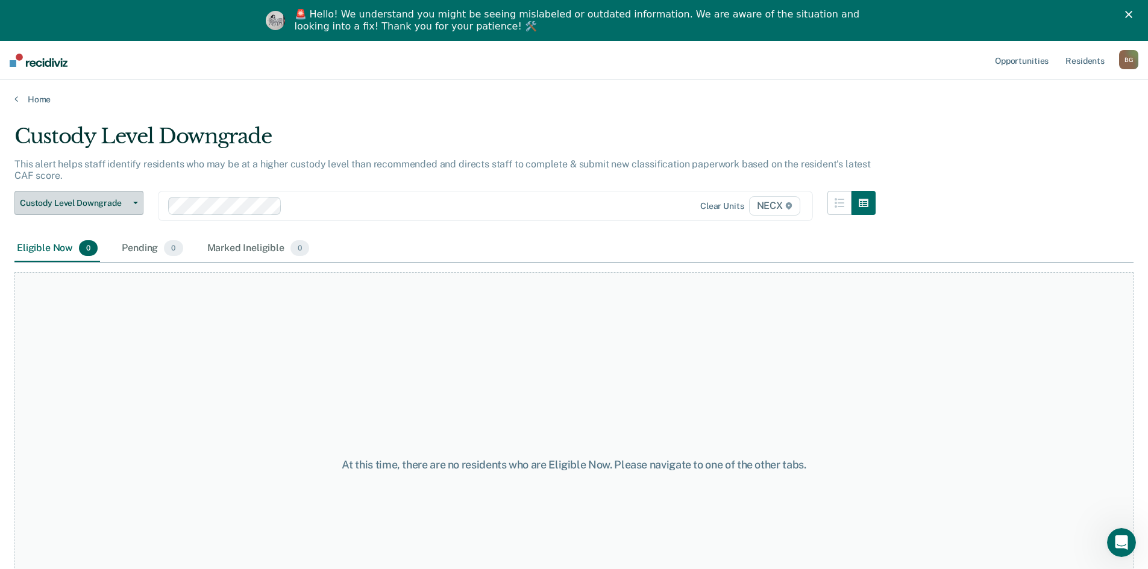
click at [99, 205] on span "Custody Level Downgrade" at bounding box center [74, 203] width 108 height 10
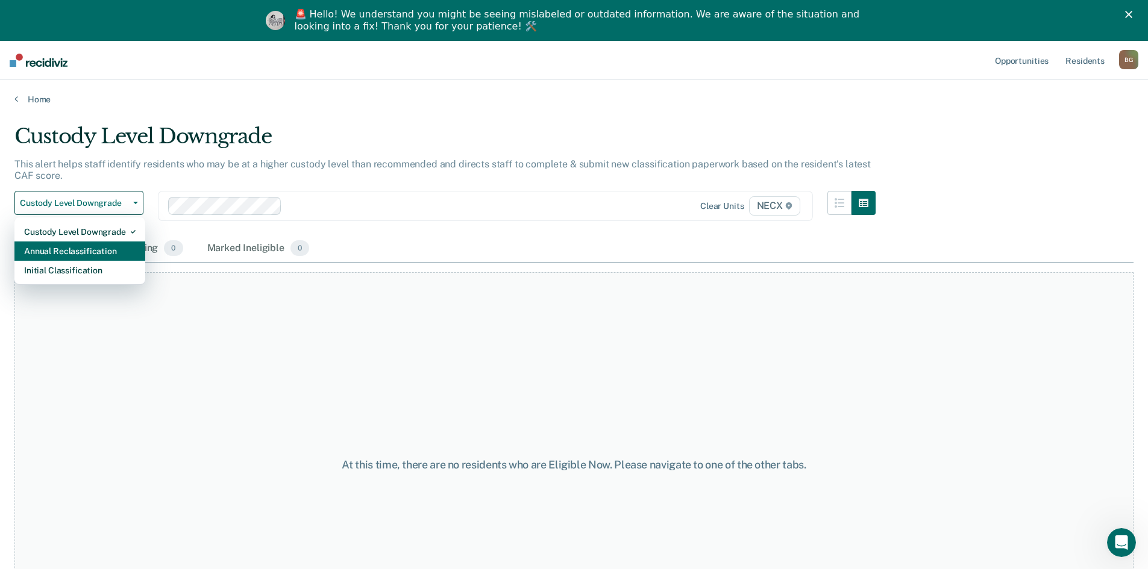
click at [89, 248] on div "Annual Reclassification" at bounding box center [79, 251] width 111 height 19
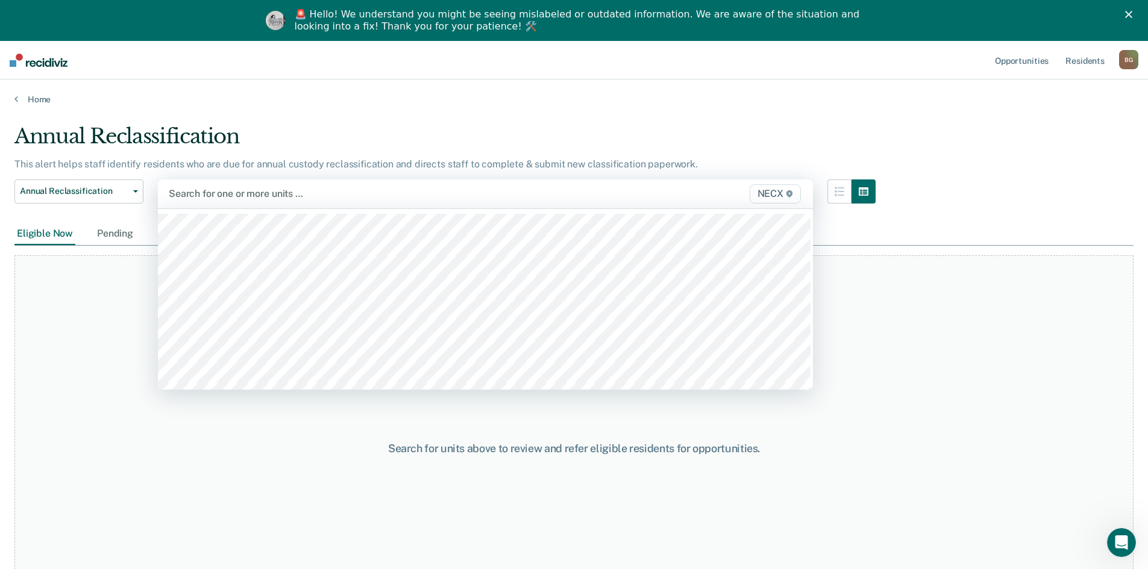
click at [272, 196] on div at bounding box center [390, 194] width 442 height 14
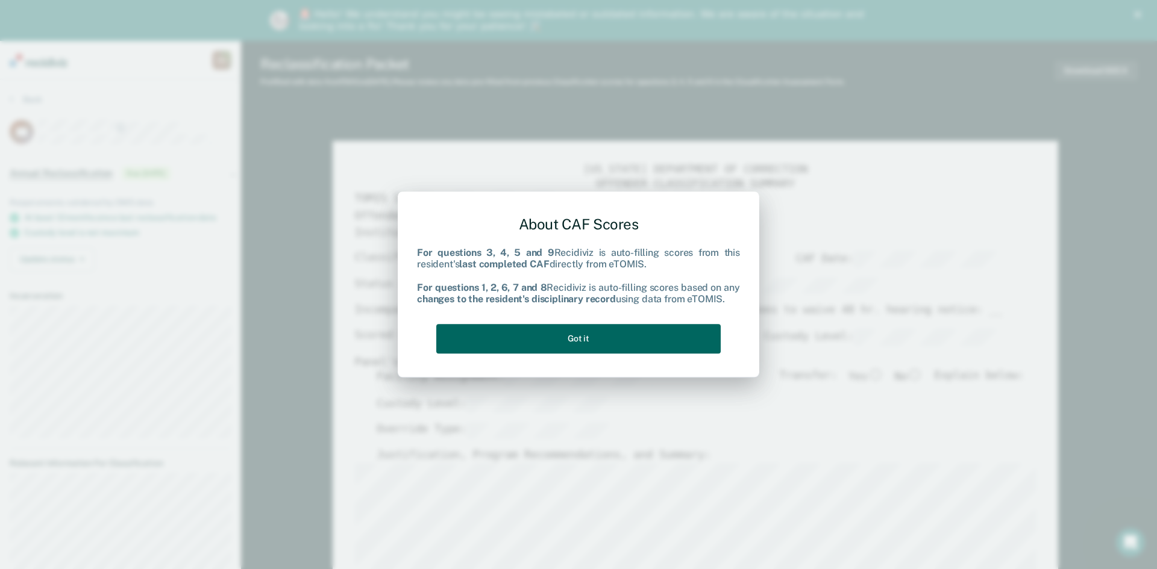
click at [559, 342] on button "Got it" at bounding box center [578, 339] width 284 height 30
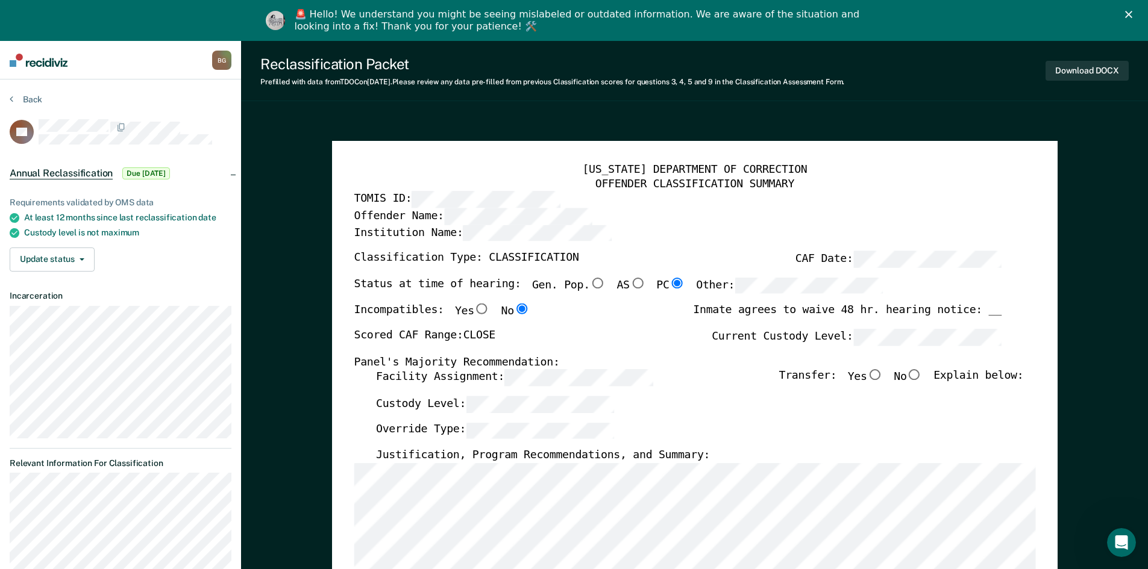
click at [559, 376] on input "No" at bounding box center [914, 375] width 16 height 11
type textarea "x"
radio input "true"
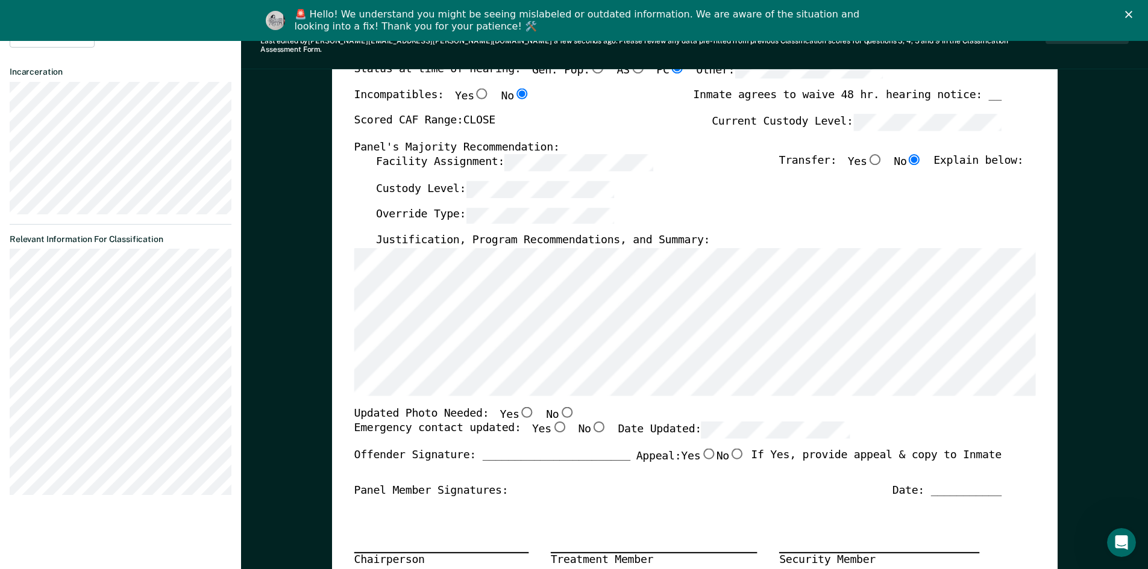
scroll to position [241, 0]
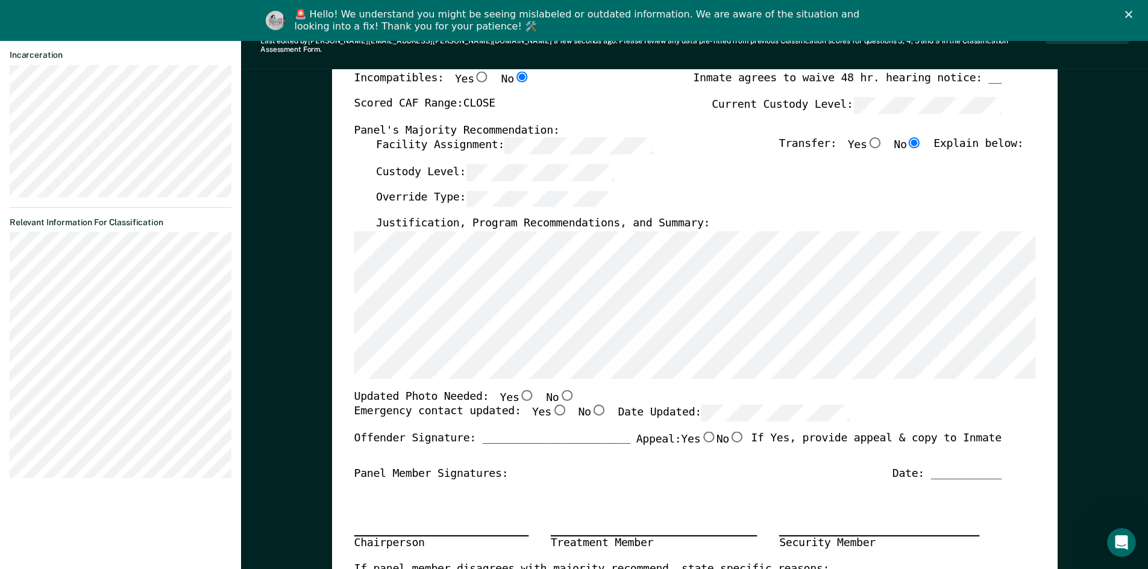
click at [559, 390] on input "No" at bounding box center [567, 395] width 16 height 11
type textarea "x"
radio input "true"
click at [551, 405] on input "Yes" at bounding box center [559, 410] width 16 height 11
type textarea "x"
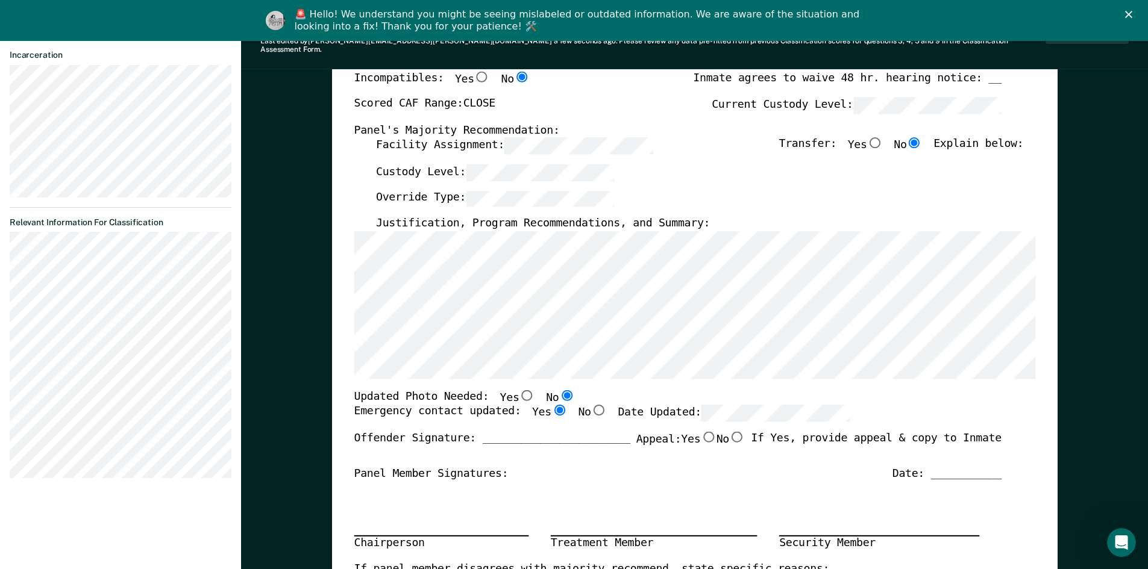
radio input "true"
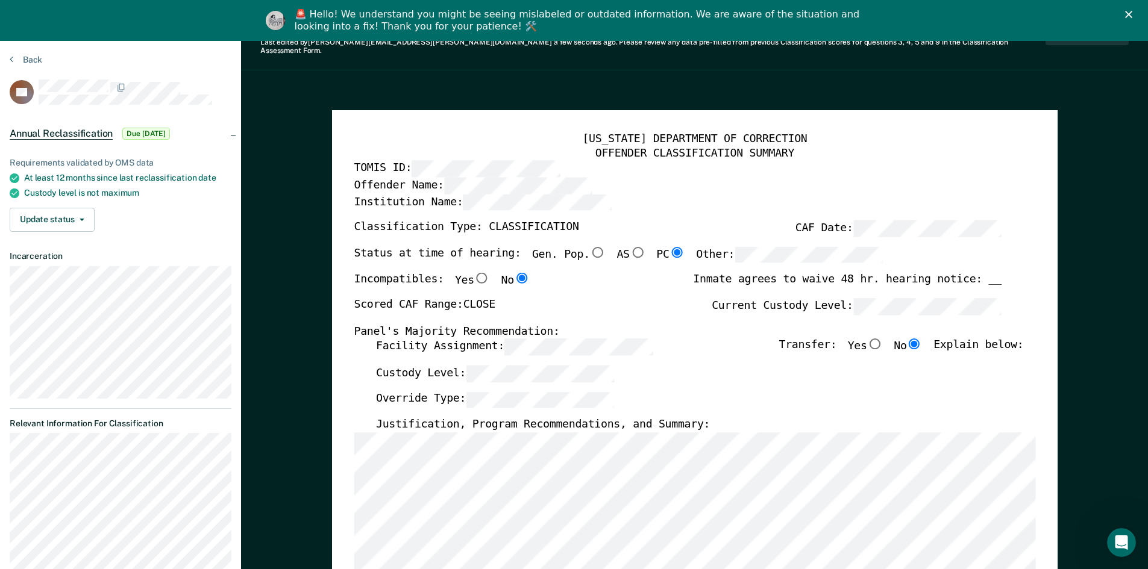
scroll to position [0, 0]
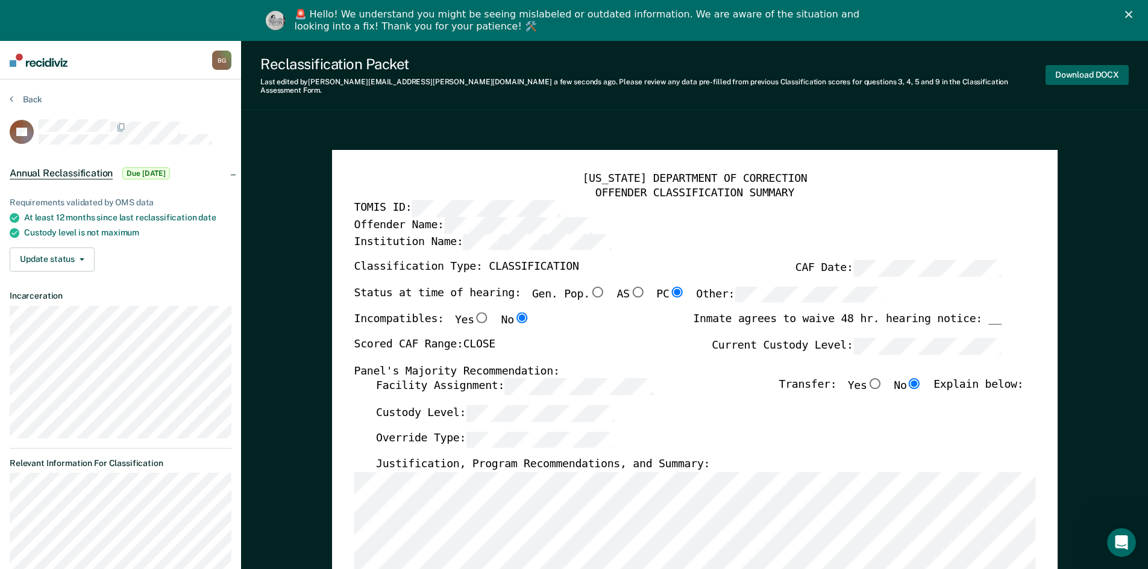
click at [559, 75] on button "Download DOCX" at bounding box center [1086, 75] width 83 height 20
type textarea "x"
